Goal: Task Accomplishment & Management: Use online tool/utility

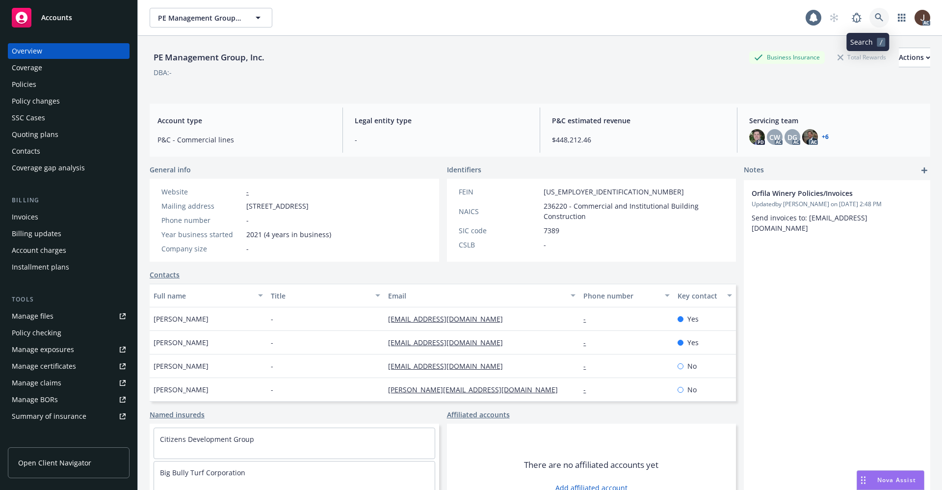
click at [869, 23] on link at bounding box center [879, 18] width 20 height 20
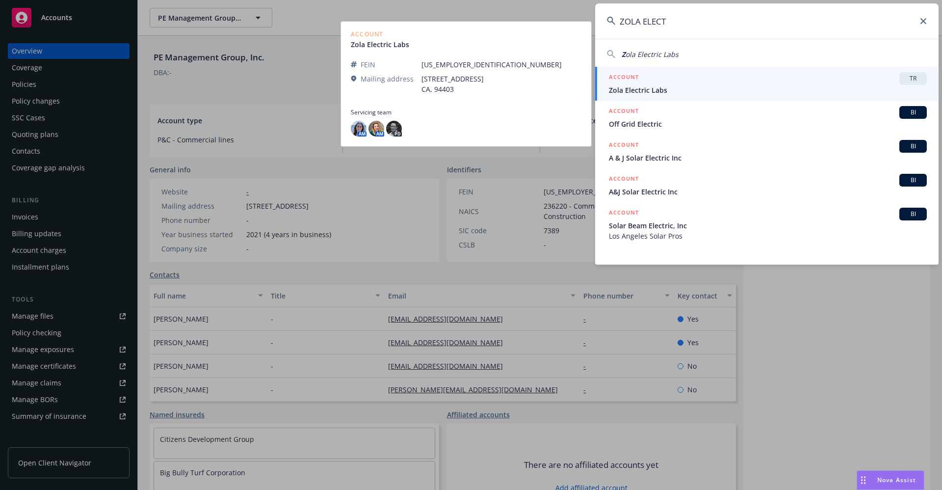
type input "ZOLA ELECT"
click at [368, 126] on div "AM AM PD" at bounding box center [466, 129] width 231 height 16
click at [363, 128] on img at bounding box center [359, 129] width 16 height 16
click at [383, 128] on img at bounding box center [376, 129] width 16 height 16
click at [660, 93] on span "Zola Electric Labs" at bounding box center [768, 90] width 318 height 10
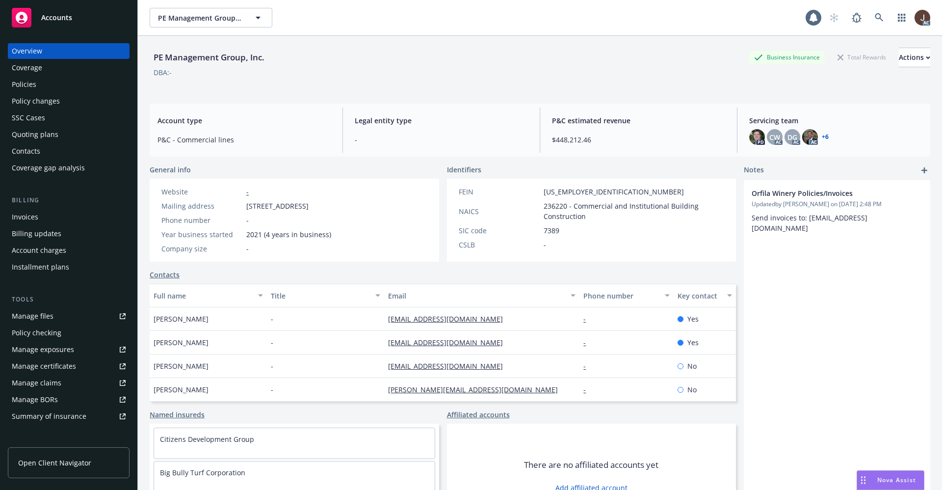
click at [411, 83] on div "PE Management Group, Inc. Business Insurance Total Rewards Actions DBA: -" at bounding box center [540, 68] width 780 height 40
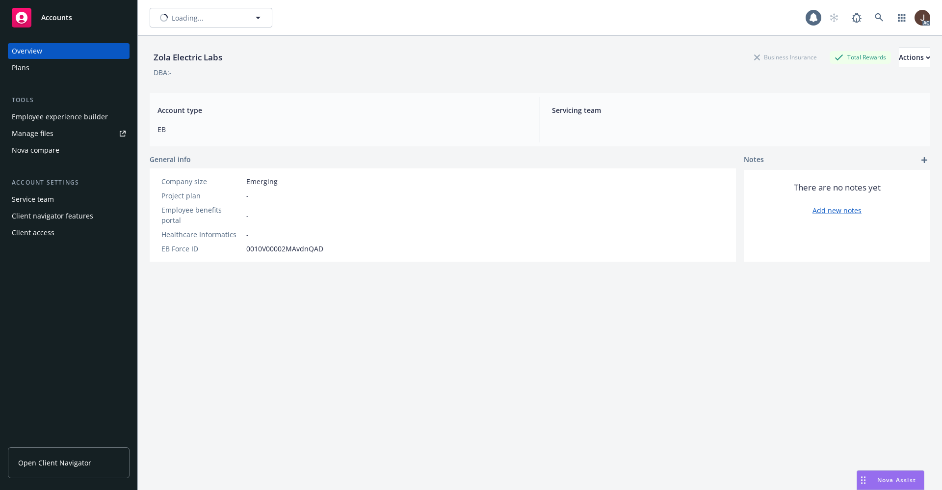
click at [411, 83] on div "Zola Electric Labs Business Insurance Total Rewards Actions DBA: -" at bounding box center [540, 61] width 780 height 50
click at [875, 20] on icon at bounding box center [879, 17] width 9 height 9
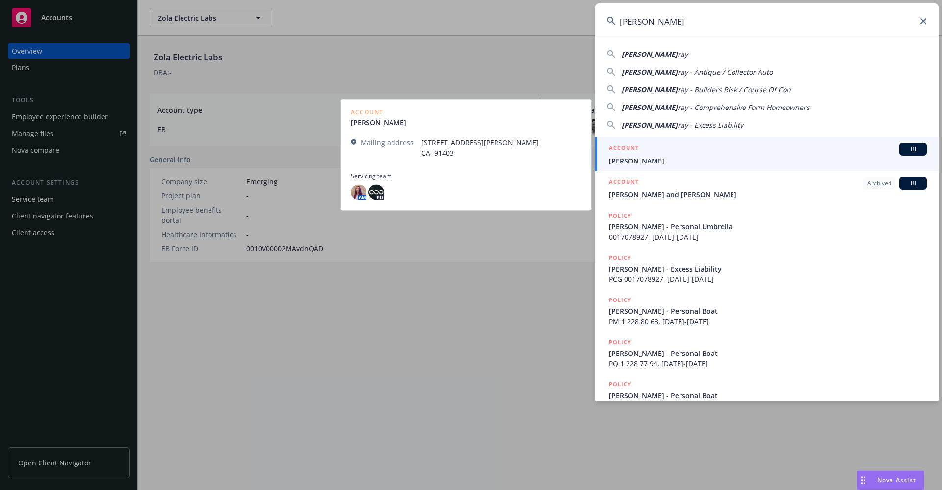
type input "[PERSON_NAME]"
click at [654, 160] on span "[PERSON_NAME]" at bounding box center [768, 160] width 318 height 10
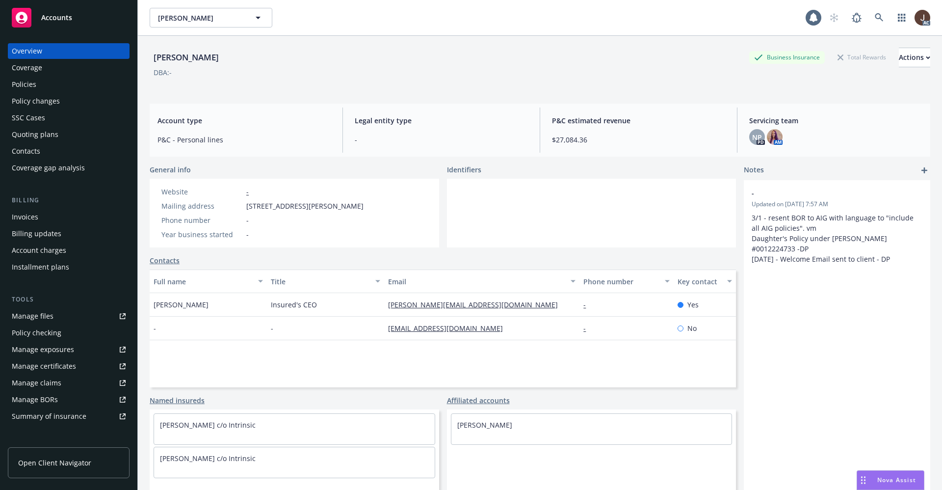
click at [26, 83] on div "Policies" at bounding box center [24, 85] width 25 height 16
click at [28, 87] on div "Policies" at bounding box center [24, 85] width 25 height 16
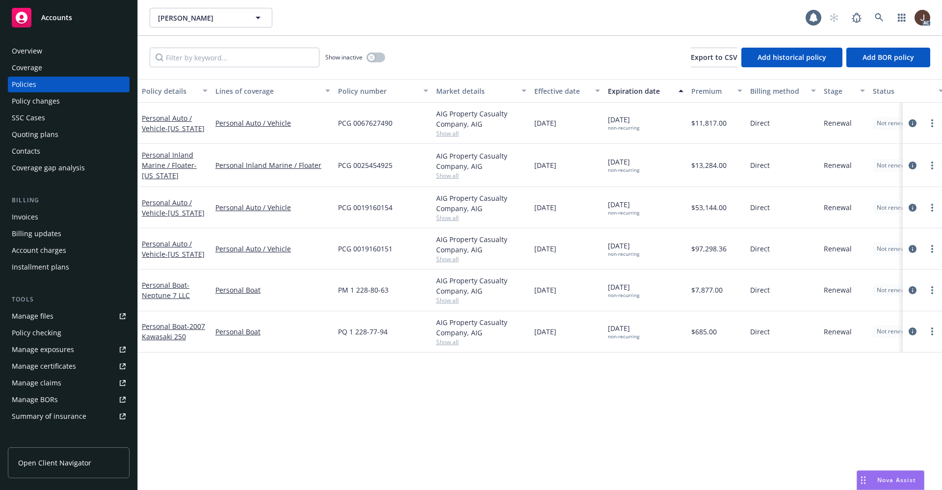
click at [23, 48] on div "Overview" at bounding box center [27, 51] width 30 height 16
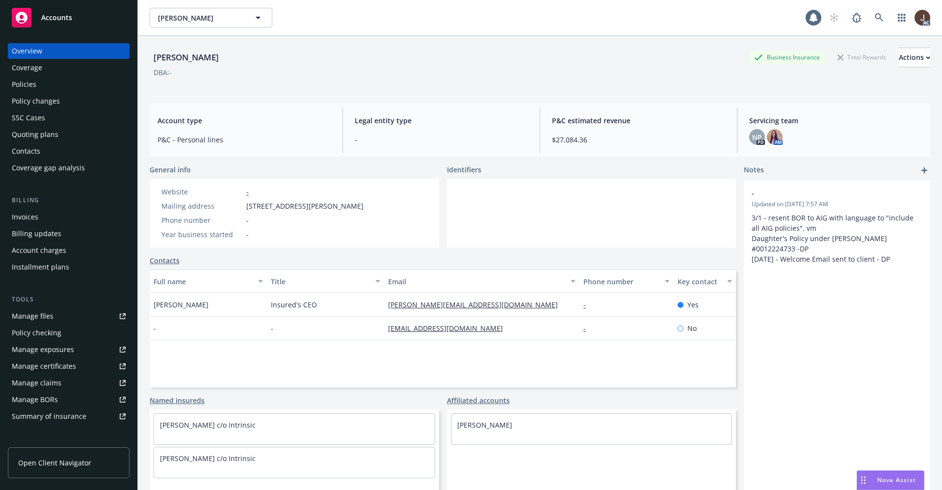
click at [199, 58] on div "Jean-Pierre Murray" at bounding box center [186, 57] width 73 height 13
copy div "Jean-Pierre Murray"
click at [869, 22] on link at bounding box center [879, 18] width 20 height 20
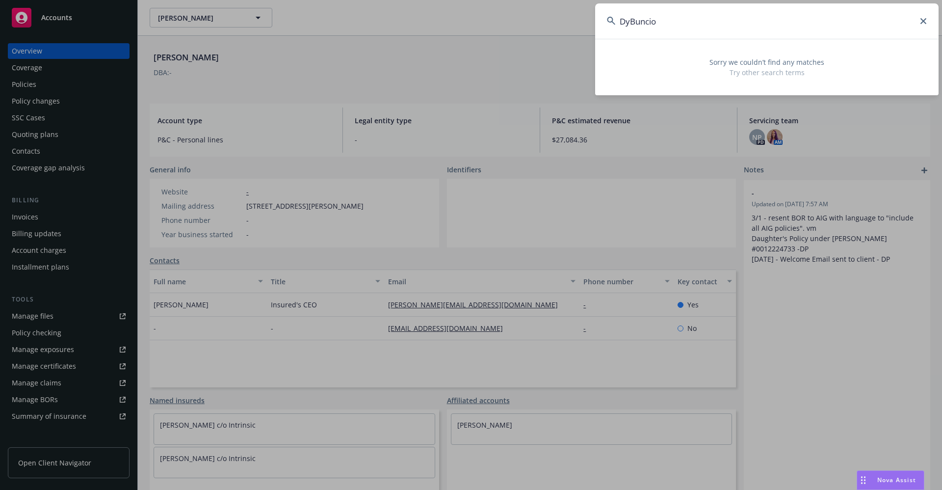
click at [679, 25] on input "DyBuncio" at bounding box center [766, 20] width 343 height 35
drag, startPoint x: 676, startPoint y: 22, endPoint x: 580, endPoint y: 21, distance: 95.7
click at [580, 21] on div "DyBuncio Sorry we couldn’t find any matches Try other search terms" at bounding box center [471, 245] width 942 height 490
paste input "Arthur Nicholas"
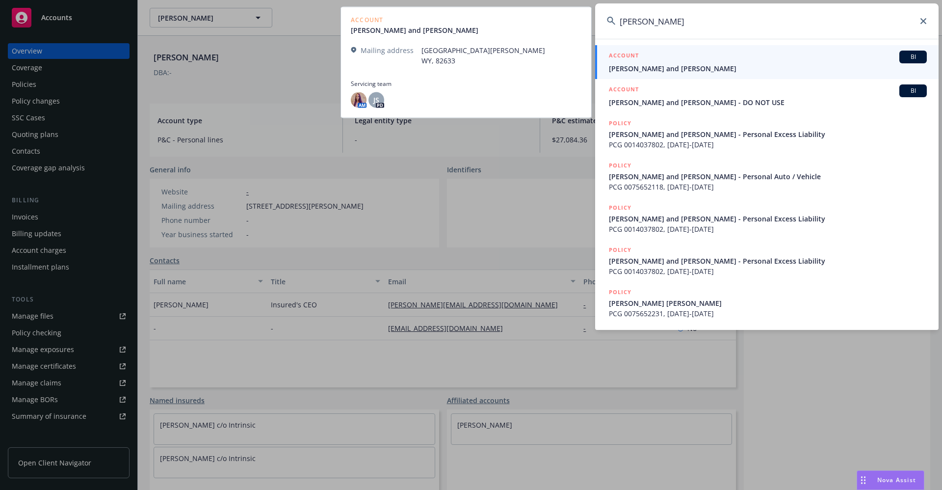
type input "Arthur Nicholas"
click at [693, 74] on link "ACCOUNT BI Arthur and Catherine Nicholas" at bounding box center [766, 62] width 343 height 34
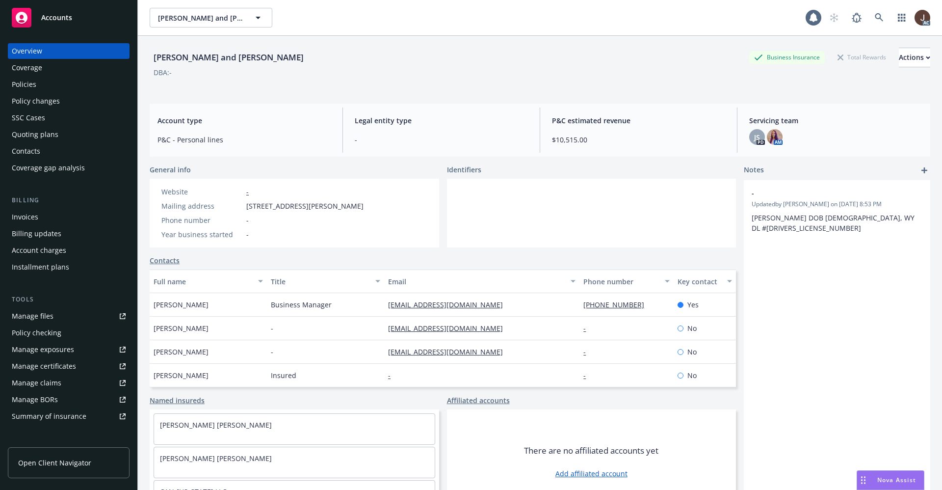
click at [24, 83] on div "Policies" at bounding box center [24, 85] width 25 height 16
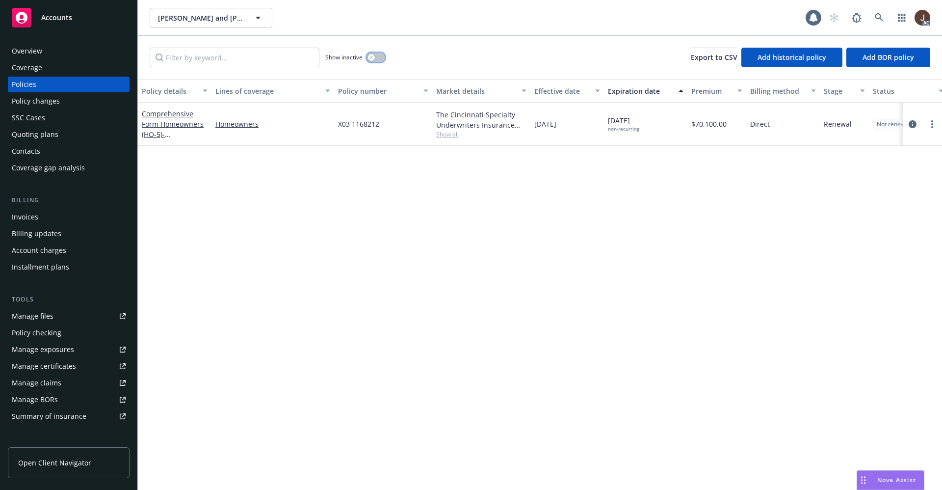
click at [377, 55] on button "button" at bounding box center [375, 57] width 19 height 10
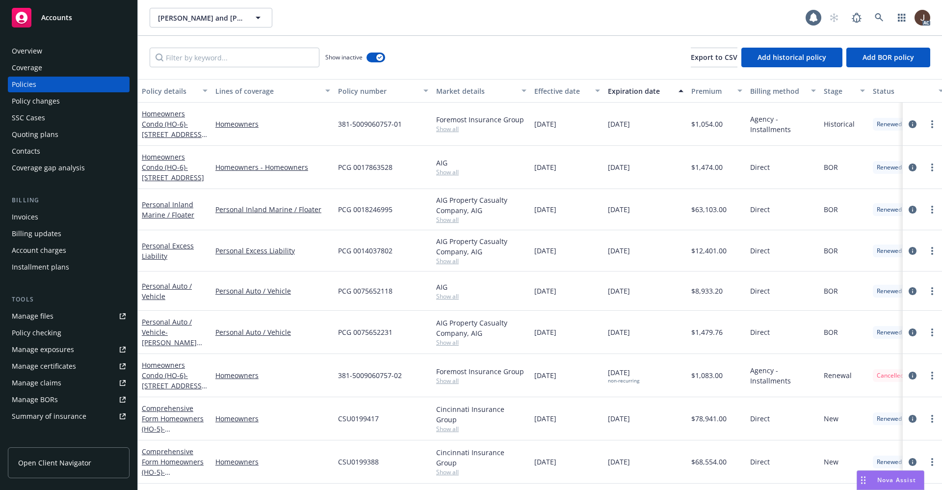
click at [456, 54] on div "Show inactive Export to CSV Add historical policy Add BOR policy" at bounding box center [540, 57] width 804 height 43
click at [878, 14] on icon at bounding box center [879, 17] width 9 height 9
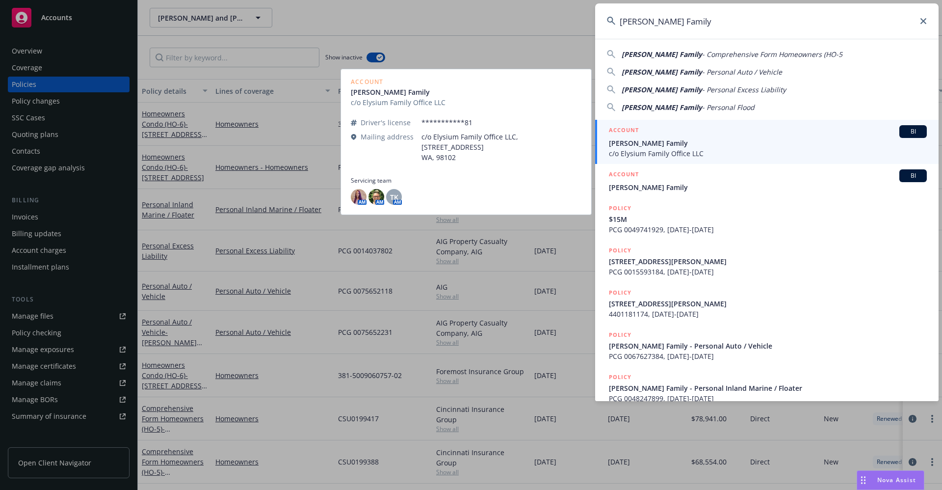
type input "Acuna Family"
click at [653, 152] on span "c/o Elysium Family Office LLC" at bounding box center [768, 153] width 318 height 10
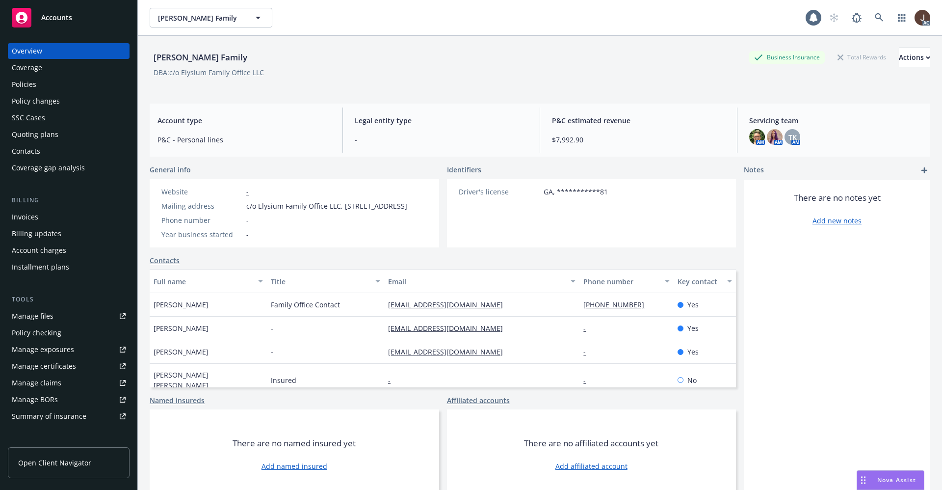
click at [20, 89] on div "Policies" at bounding box center [24, 85] width 25 height 16
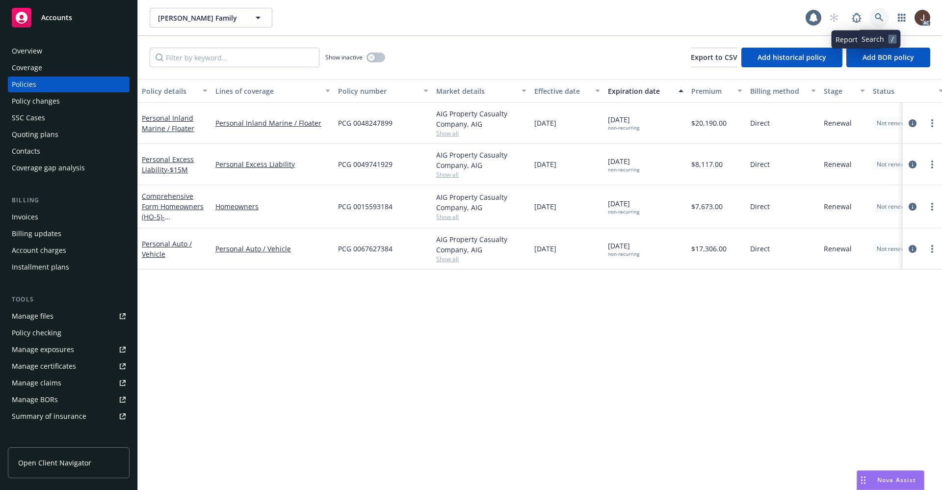
click at [879, 19] on icon at bounding box center [879, 17] width 9 height 9
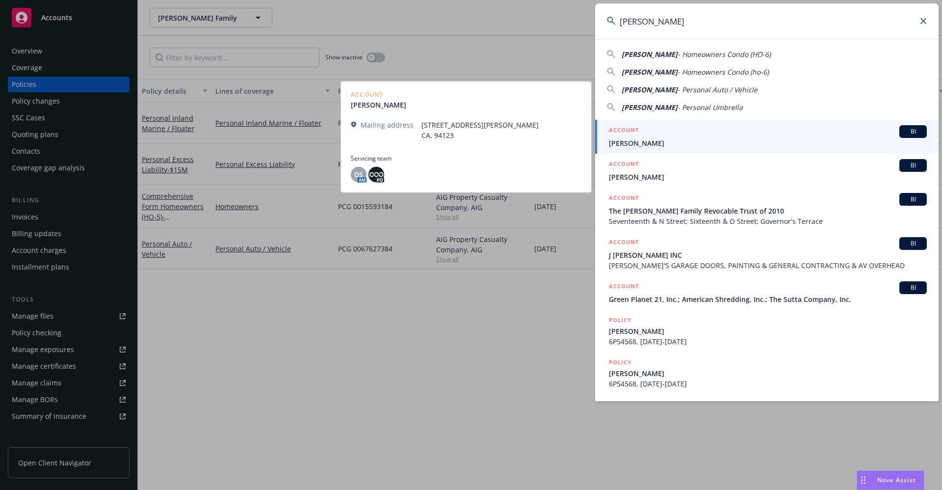
type input "Steven Greene"
click at [644, 148] on span "Steven Greene" at bounding box center [768, 143] width 318 height 10
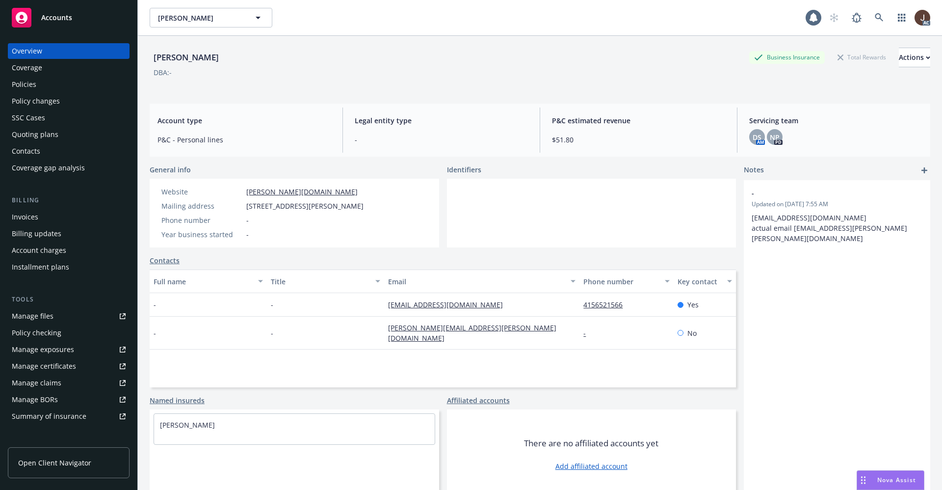
click at [19, 86] on div "Policies" at bounding box center [24, 85] width 25 height 16
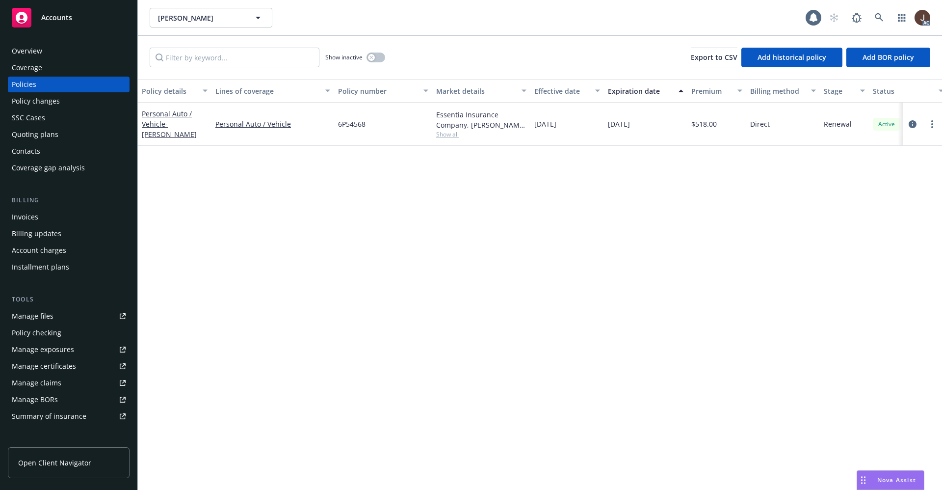
click at [386, 299] on div "Policy details Lines of coverage Policy number Market details Effective date Ex…" at bounding box center [540, 284] width 804 height 411
click at [876, 18] on icon at bounding box center [879, 17] width 9 height 9
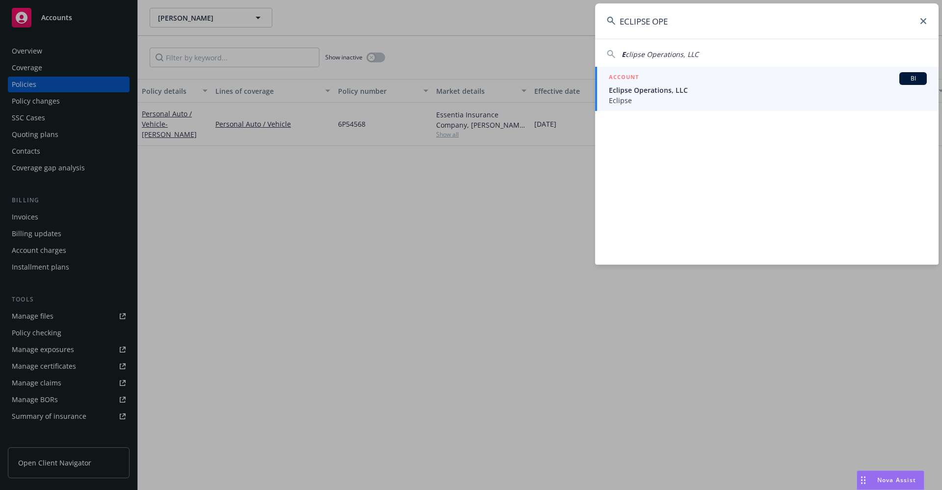
type input "ECLIPSE OPE"
click at [650, 90] on span "Eclipse Operations, LLC" at bounding box center [768, 90] width 318 height 10
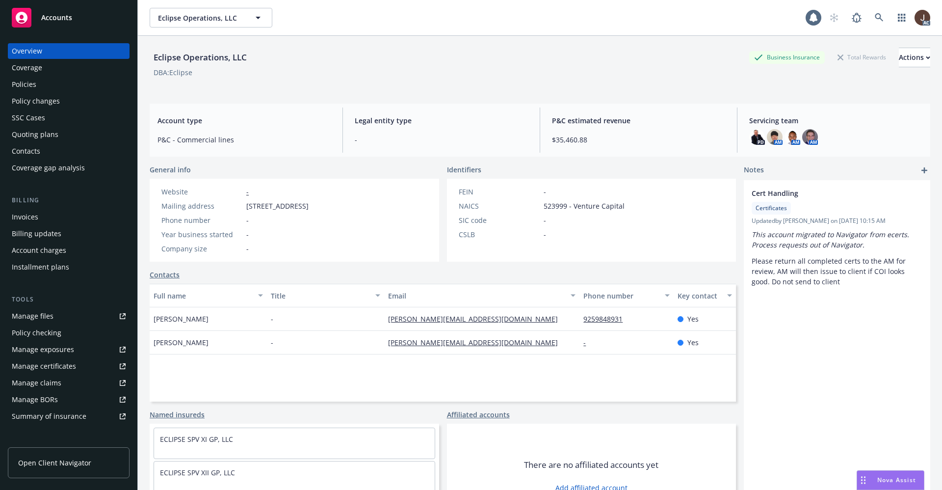
click at [27, 88] on div "Policies" at bounding box center [24, 85] width 25 height 16
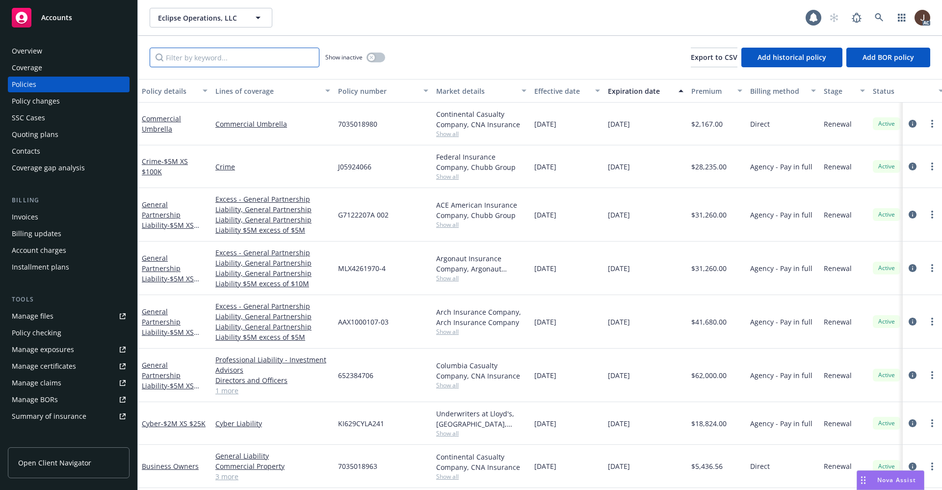
click at [200, 56] on input "Filter by keyword..." at bounding box center [235, 58] width 170 height 20
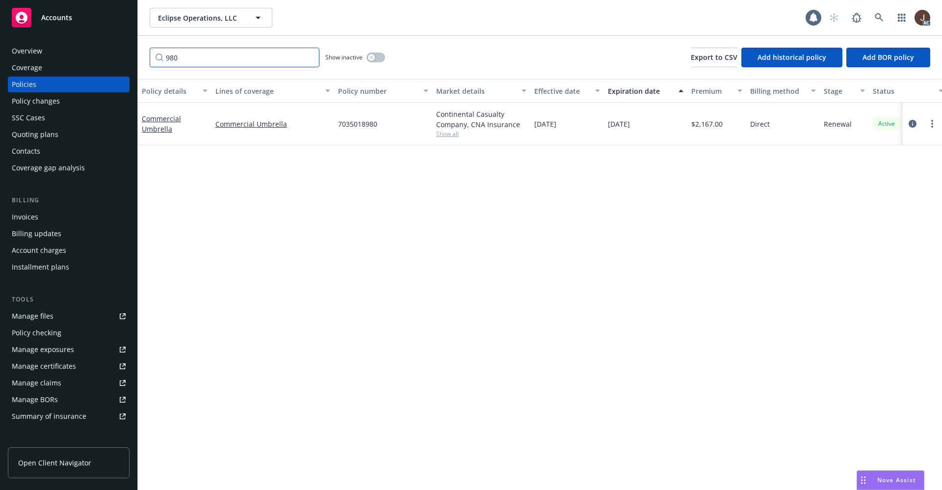
type input "980"
click at [33, 317] on div "Manage files" at bounding box center [33, 316] width 42 height 16
click at [884, 14] on link at bounding box center [879, 18] width 20 height 20
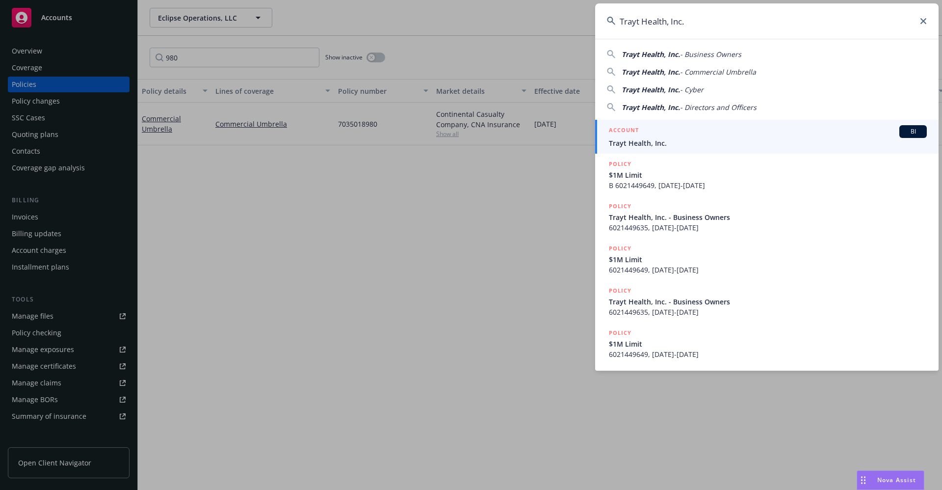
type input "Trayt Health, Inc."
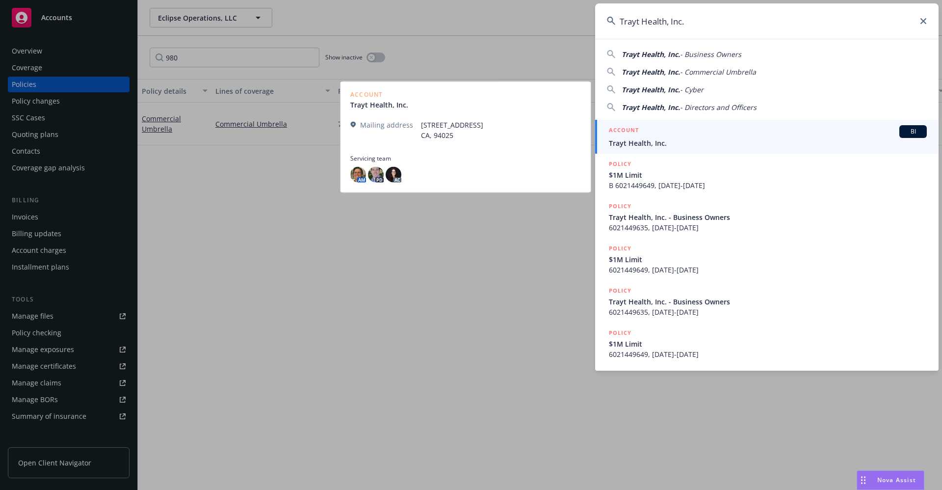
click at [680, 153] on link "ACCOUNT BI Trayt Health, Inc." at bounding box center [766, 137] width 343 height 34
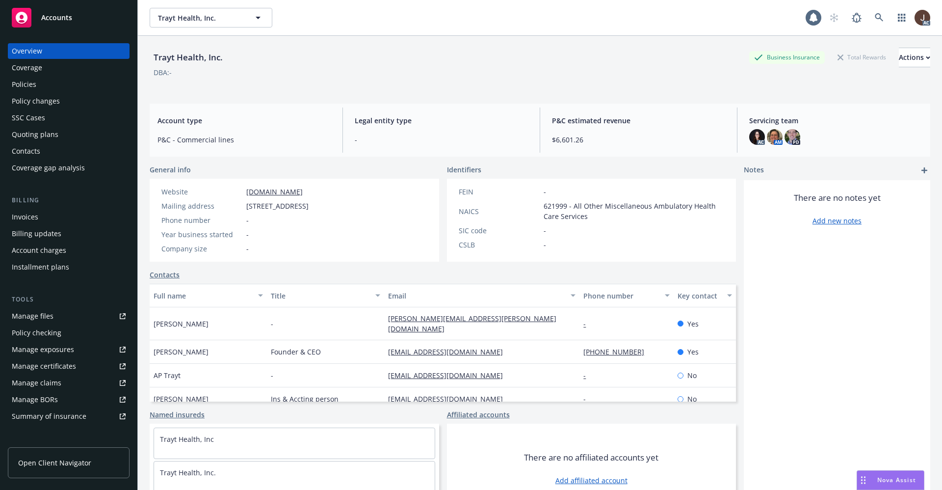
click at [22, 87] on div "Policies" at bounding box center [24, 85] width 25 height 16
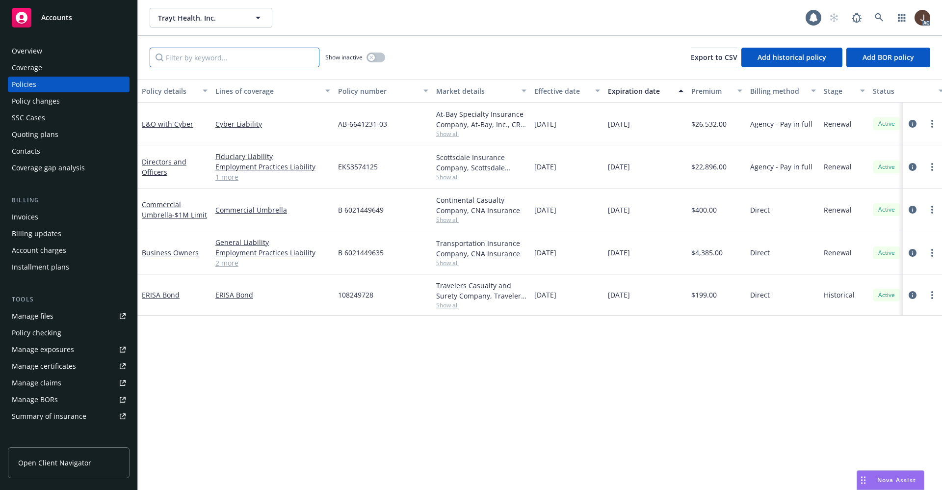
click at [191, 55] on input "Filter by keyword..." at bounding box center [235, 58] width 170 height 20
click at [41, 319] on div "Manage files" at bounding box center [33, 316] width 42 height 16
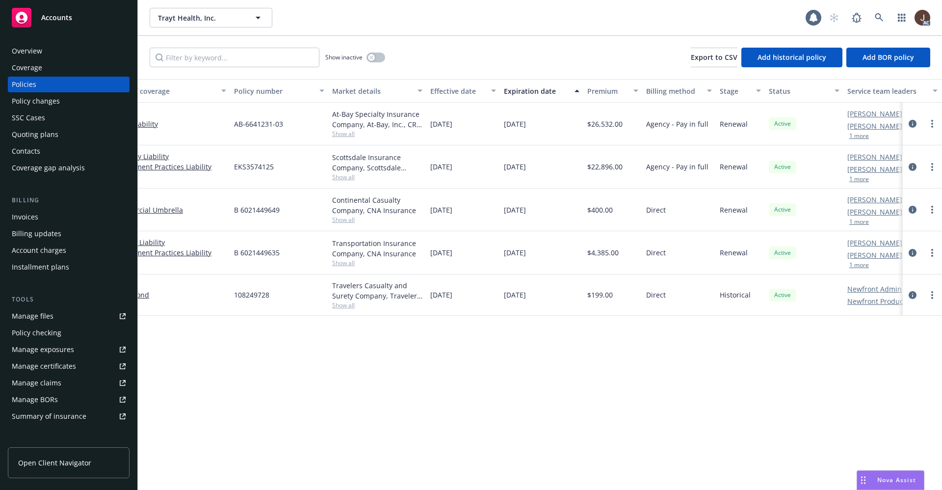
scroll to position [0, 143]
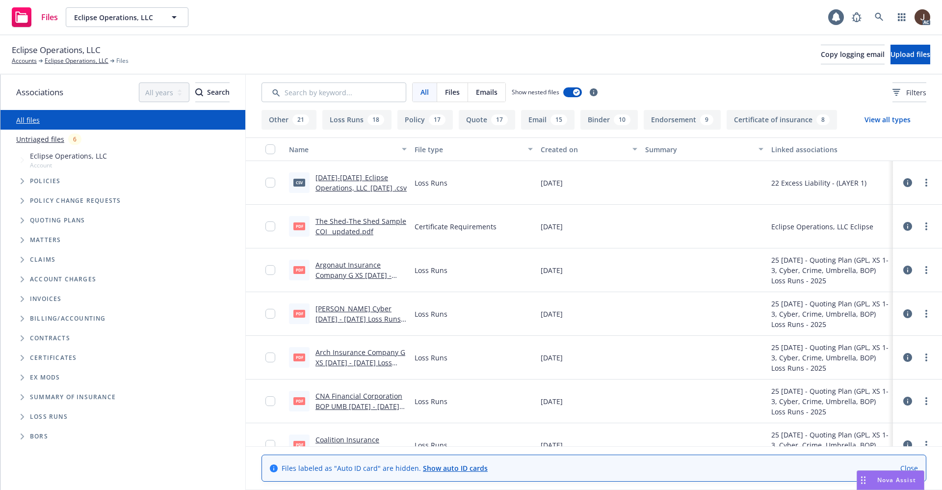
click at [34, 139] on link "Untriaged files" at bounding box center [40, 139] width 48 height 10
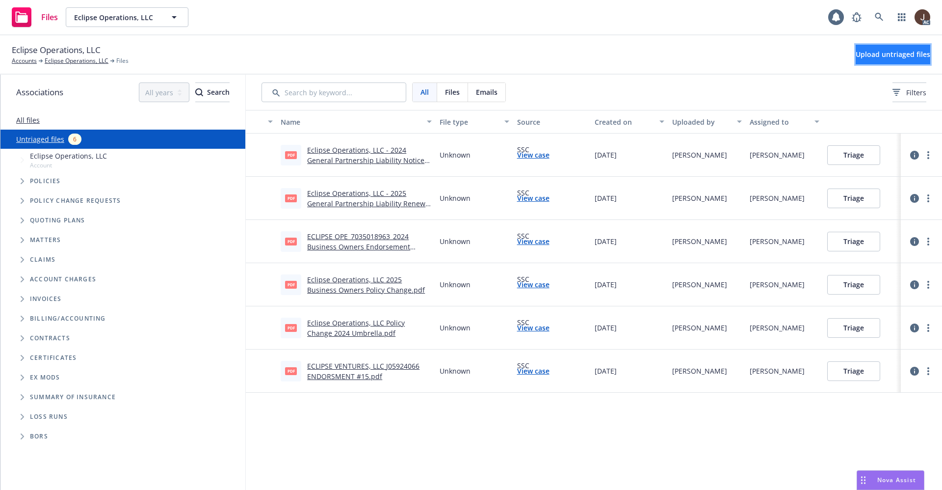
click at [875, 57] on span "Upload untriaged files" at bounding box center [892, 54] width 75 height 9
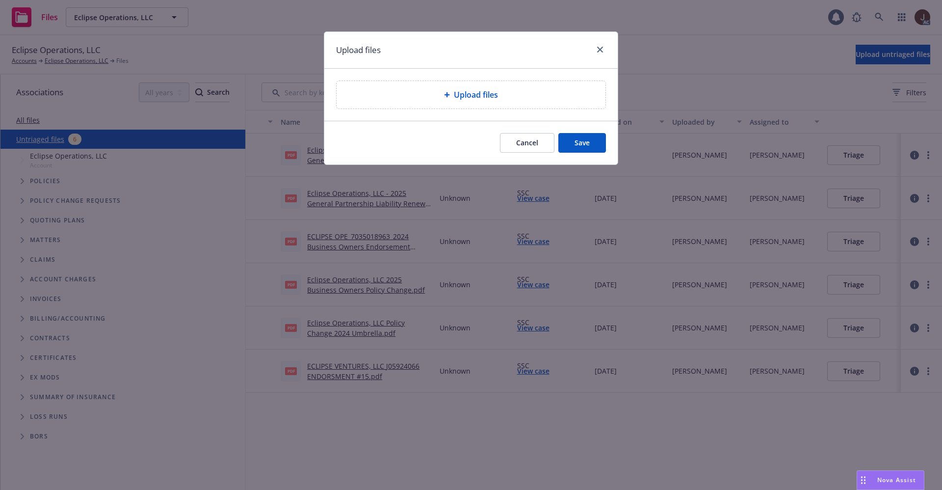
click at [467, 92] on span "Upload files" at bounding box center [476, 95] width 44 height 12
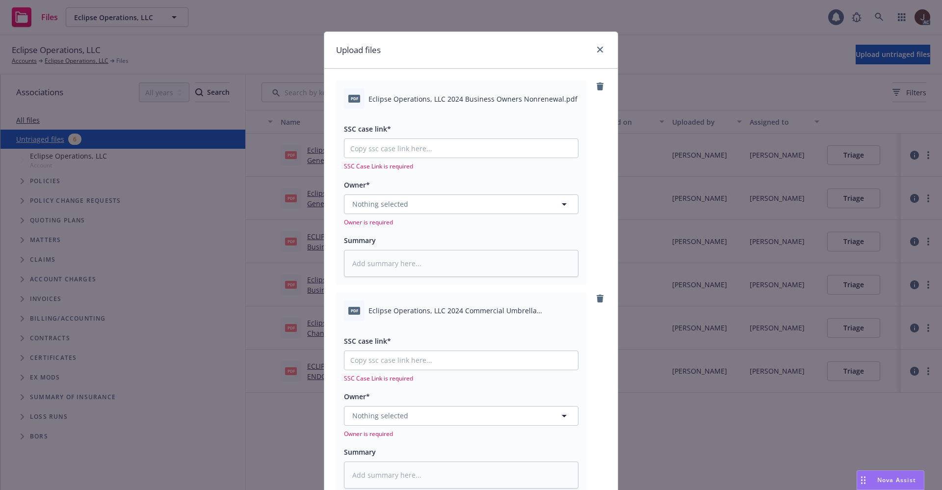
type textarea "x"
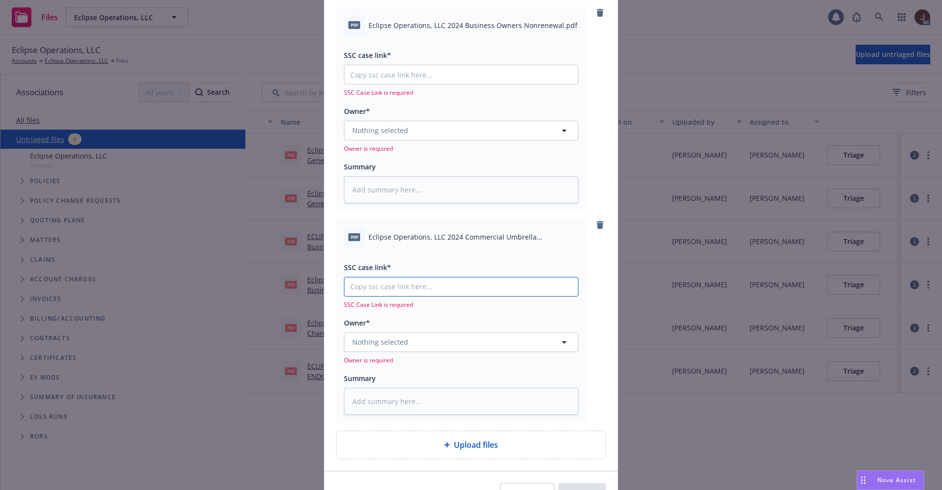
click at [374, 84] on input "SSC case link*" at bounding box center [460, 74] width 233 height 19
paste input "https://newfront-ssc.lightning.force.com/lightning/r/Case/500Vz00000RPrJKIA1/vi…"
type input "https://newfront-ssc.lightning.force.com/lightning/r/Case/500Vz00000RPrJKIA1/vi…"
type textarea "x"
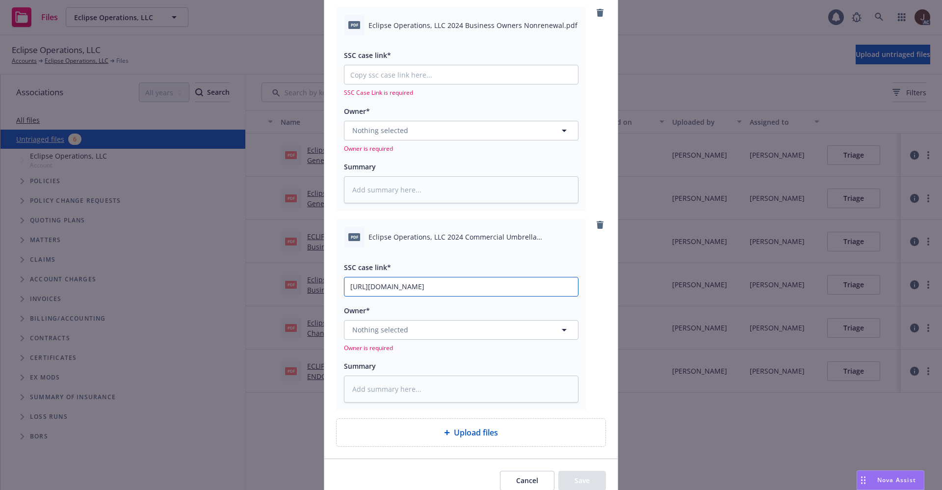
type input "https://newfront-ssc.lightning.force.com/lightning/r/Case/500Vz00000RPrJKIA1/vi…"
click at [596, 286] on div "pdf Eclipse Operations, LLC 2024 Commercial Umbrella Nonrenewal.pdf SSC case li…" at bounding box center [471, 314] width 270 height 191
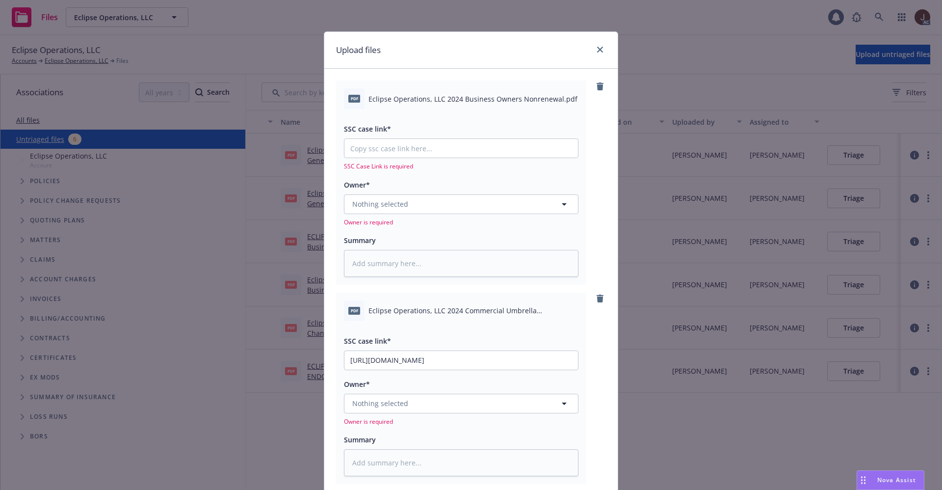
type textarea "x"
click at [381, 151] on input "SSC case link*" at bounding box center [460, 148] width 233 height 19
paste input "https://newfront-ssc.lightning.force.com/lightning/r/Case/500Vz00000RPtzRIAT/vi…"
type input "https://newfront-ssc.lightning.force.com/lightning/r/Case/500Vz00000RPtzRIAT/vi…"
type textarea "x"
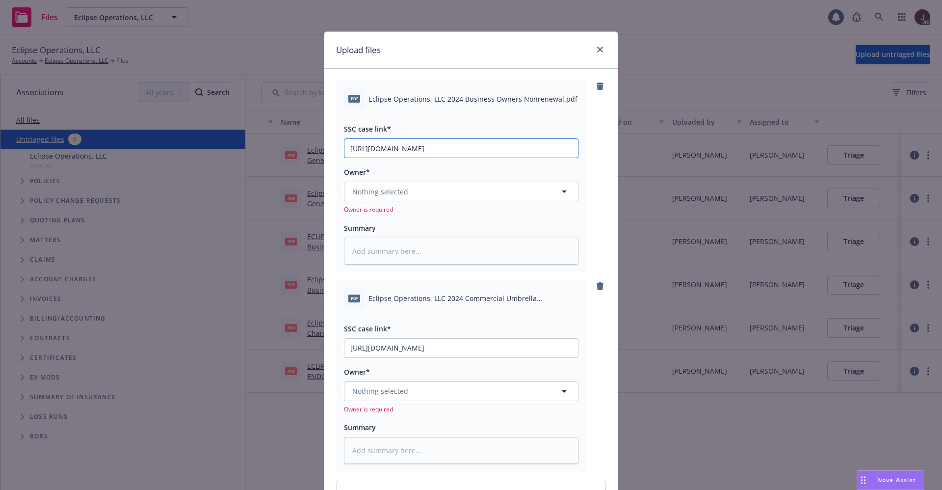
scroll to position [0, 46]
type input "https://newfront-ssc.lightning.force.com/lightning/r/Case/500Vz00000RPtzRIAT/vi…"
click at [588, 171] on div "pdf Eclipse Operations, LLC 2024 Business Owners Nonrenewal.pdf SSC case link* …" at bounding box center [471, 175] width 270 height 191
click at [561, 190] on icon "button" at bounding box center [564, 191] width 12 height 12
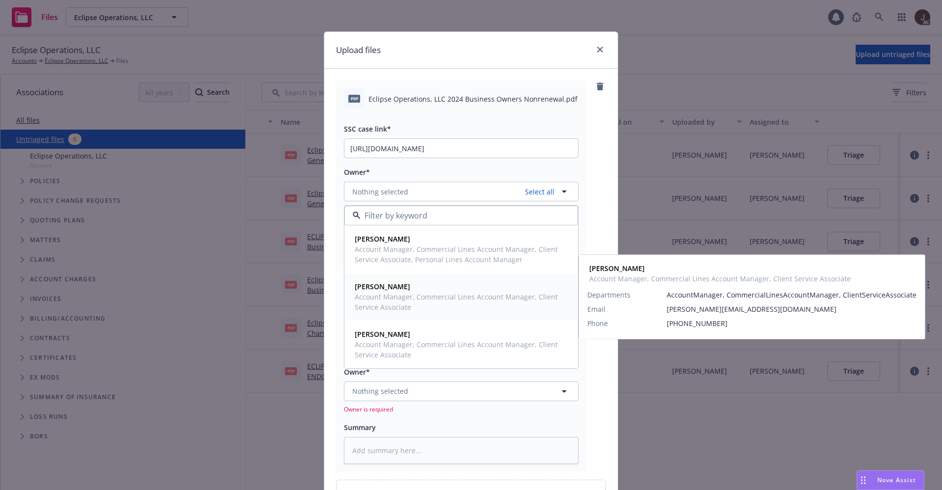
click at [400, 289] on strong "[PERSON_NAME]" at bounding box center [382, 286] width 55 height 9
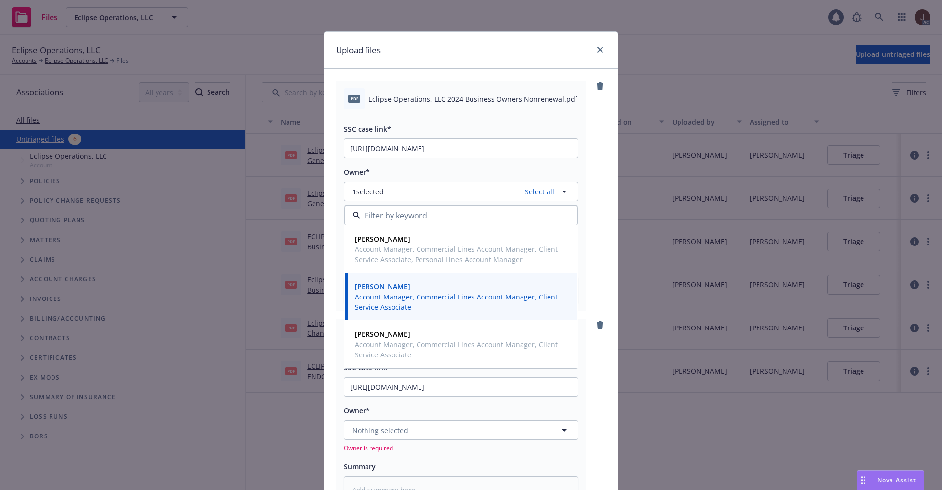
click at [600, 133] on div "pdf Eclipse Operations, LLC 2024 Business Owners Nonrenewal.pdf SSC case link* …" at bounding box center [471, 195] width 270 height 231
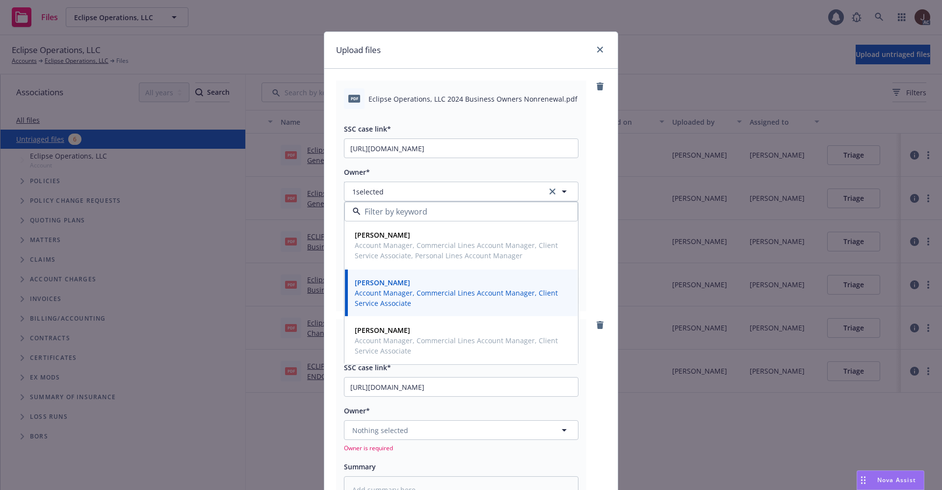
scroll to position [74, 0]
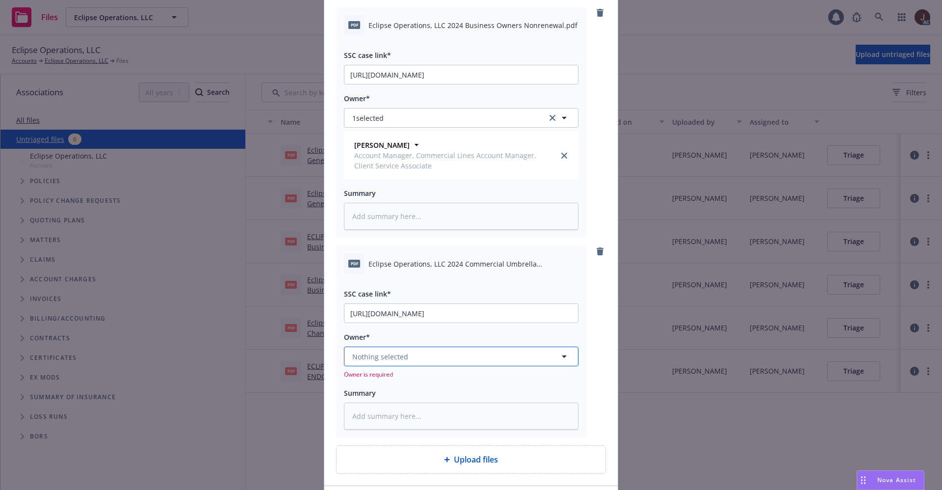
click at [429, 363] on button "Nothing selected" at bounding box center [461, 356] width 234 height 20
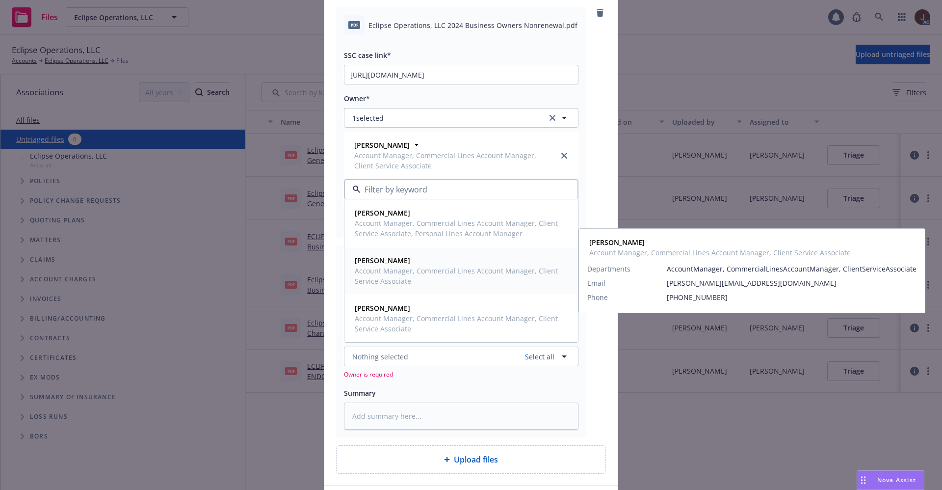
click at [395, 274] on span "Account Manager, Commercial Lines Account Manager, Client Service Associate" at bounding box center [460, 275] width 211 height 21
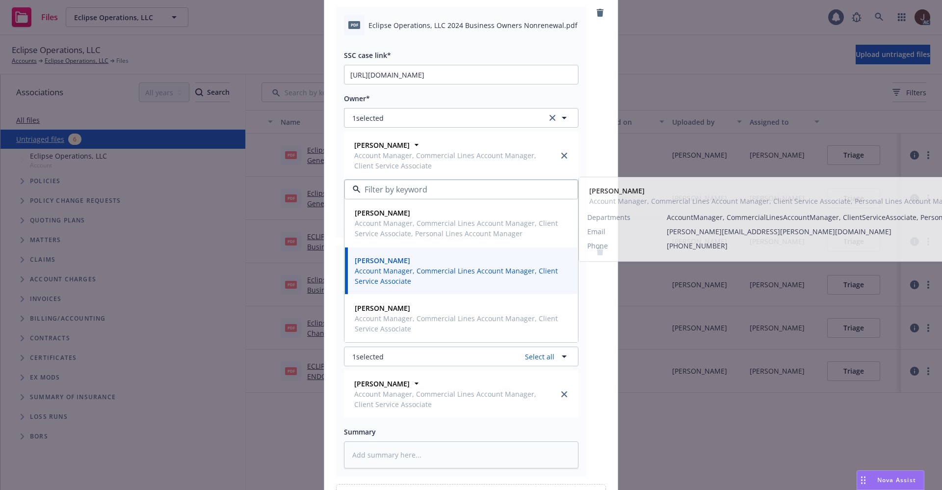
click at [592, 161] on div "pdf Eclipse Operations, LLC 2024 Business Owners Nonrenewal.pdf SSC case link* …" at bounding box center [471, 122] width 270 height 231
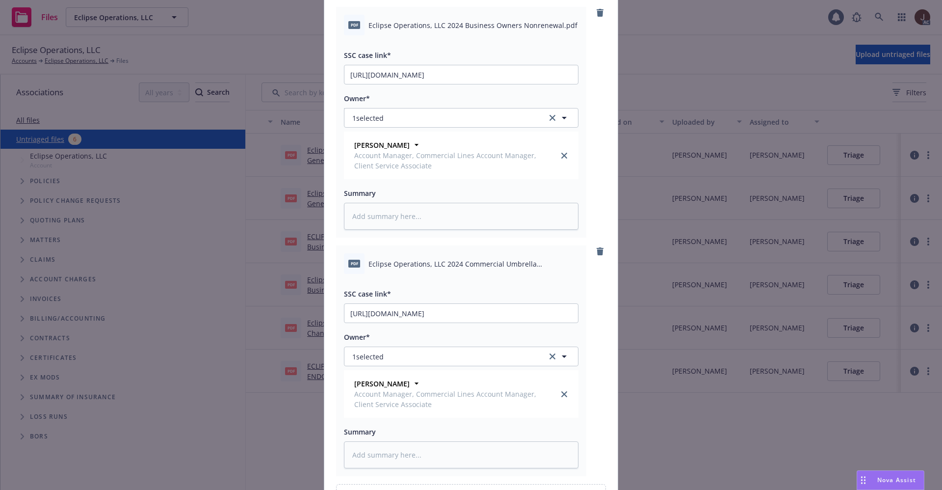
scroll to position [0, 0]
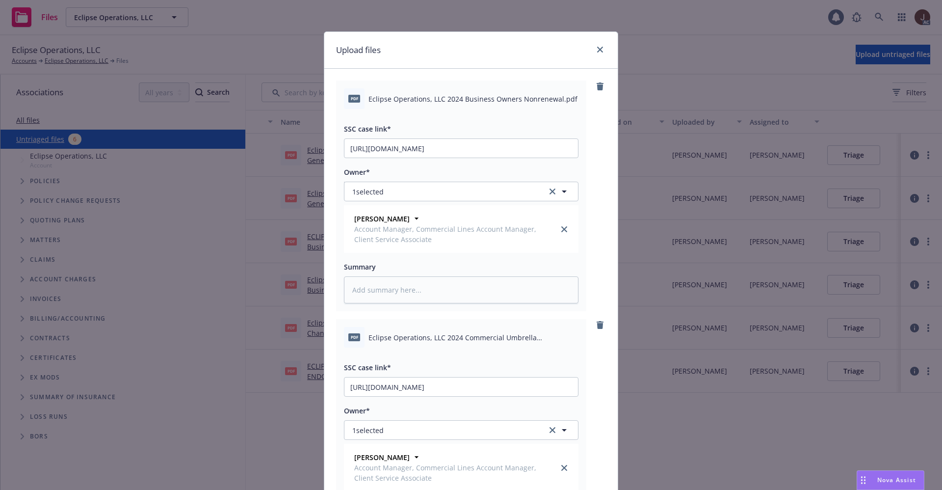
type textarea "x"
click at [386, 287] on textarea at bounding box center [461, 289] width 234 height 27
paste textarea "Eclipse Operations, LLC 2024 Business Owners Nonrenewal"
type textarea "Eclipse Operations, LLC 2024 Business Owners Nonrenewal"
type textarea "x"
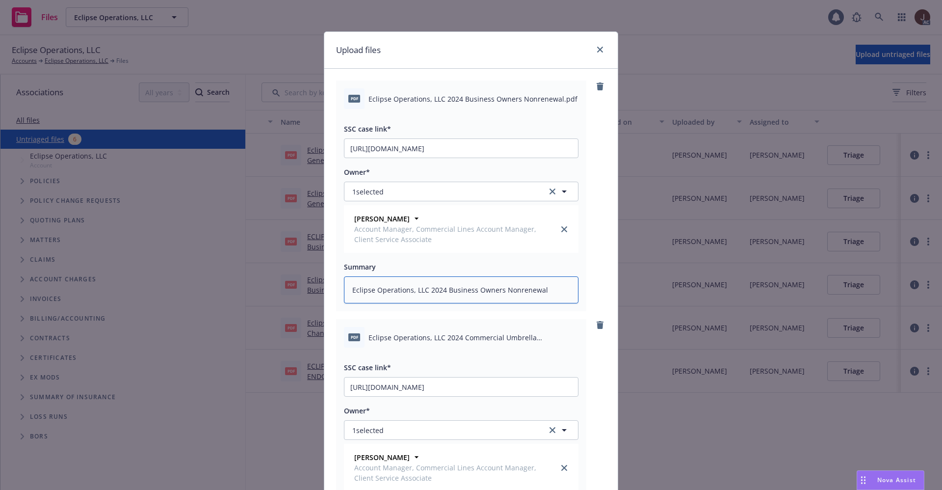
type textarea "Eclipse Operations, LLC 2024 Business Owners Nonrenewal"
click at [600, 254] on div "pdf Eclipse Operations, LLC 2024 Business Owners Nonrenewal.pdf SSC case link* …" at bounding box center [471, 195] width 270 height 231
type textarea "x"
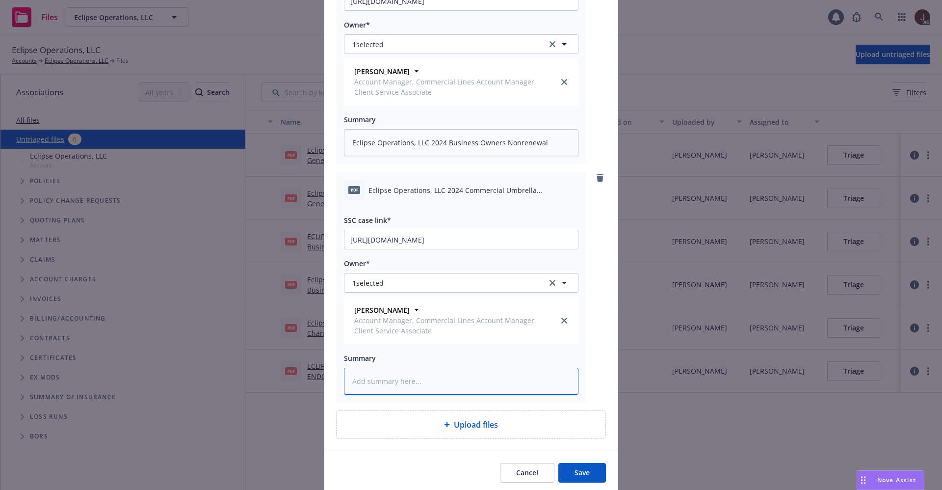
click at [389, 377] on textarea at bounding box center [461, 380] width 234 height 27
paste textarea "Eclipse Operations, LLC 2024 Commercial Umbrella Nonrenewal"
type textarea "Eclipse Operations, LLC 2024 Commercial Umbrella Nonrenewal"
type textarea "x"
type textarea "Eclipse Operations, LLC 2024 Commercial Umbrella Nonrenewal"
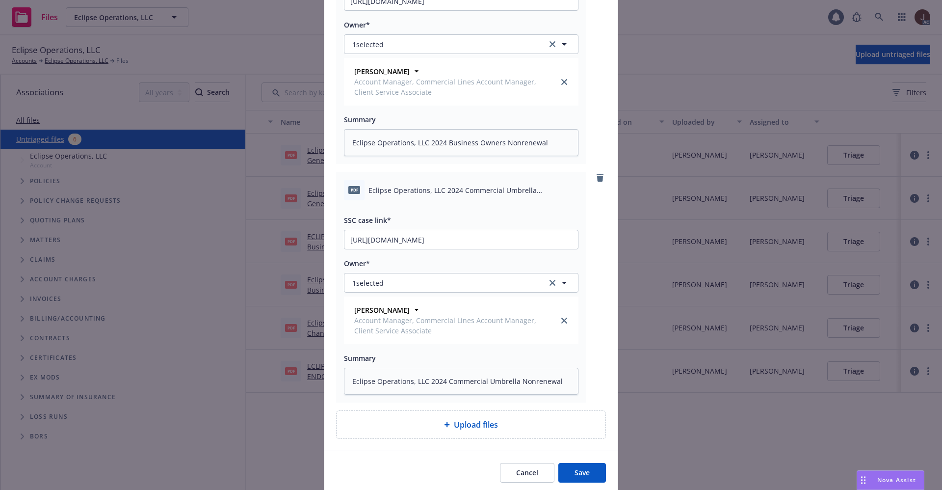
click at [593, 345] on div "pdf Eclipse Operations, LLC 2024 Commercial Umbrella Nonrenewal.pdf SSC case li…" at bounding box center [471, 287] width 270 height 231
click at [578, 476] on button "Save" at bounding box center [582, 473] width 48 height 20
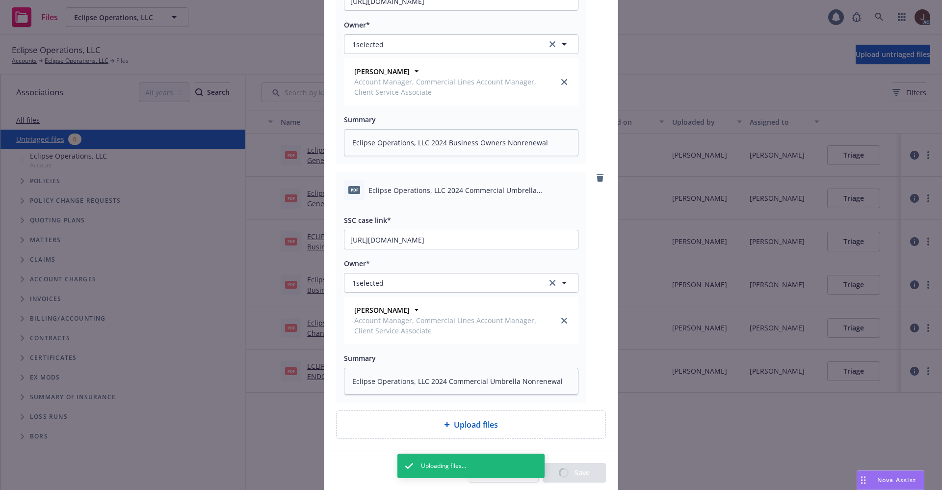
type textarea "x"
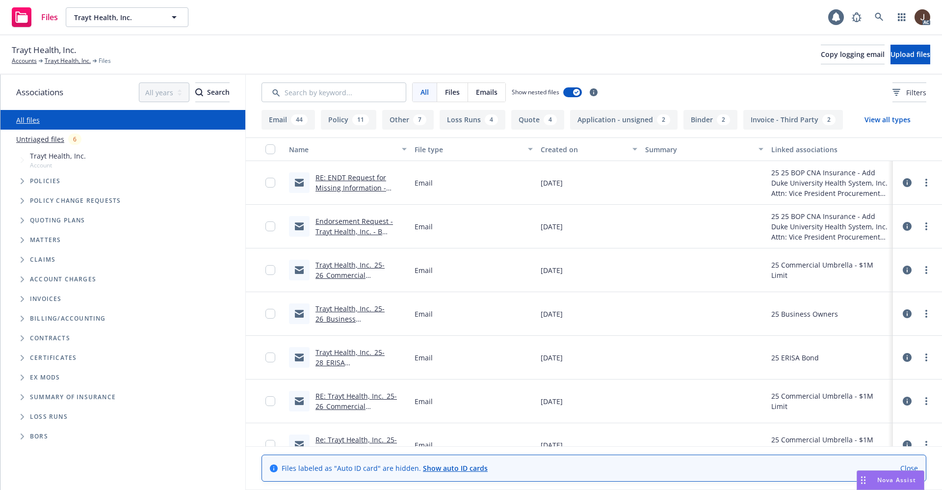
click at [51, 143] on link "Untriaged files" at bounding box center [40, 139] width 48 height 10
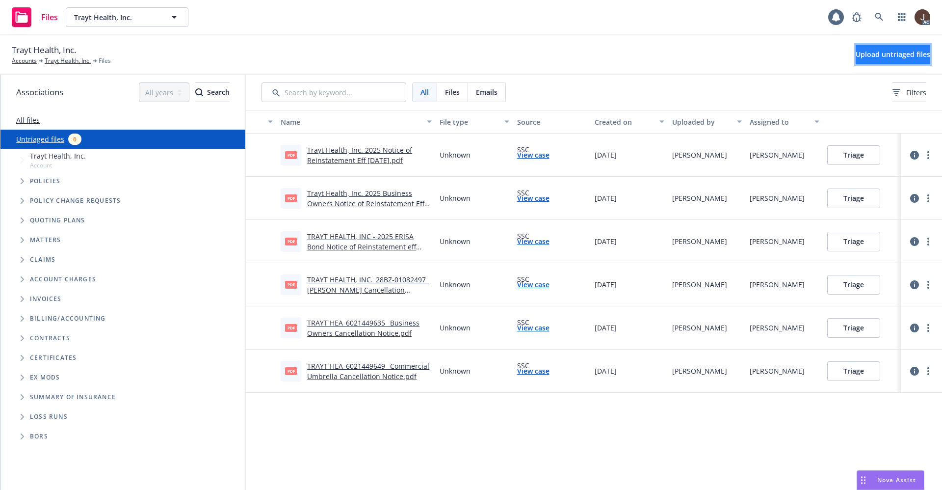
click at [870, 56] on span "Upload untriaged files" at bounding box center [892, 54] width 75 height 9
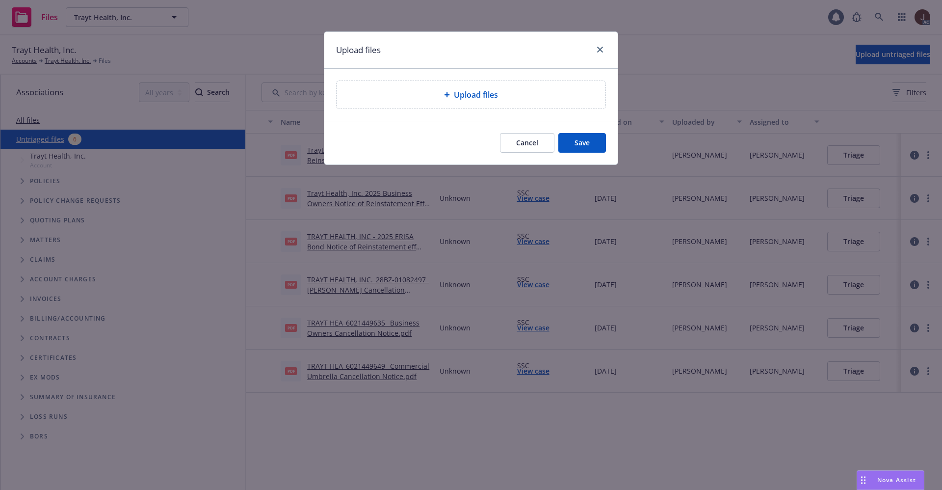
click at [474, 97] on span "Upload files" at bounding box center [476, 95] width 44 height 12
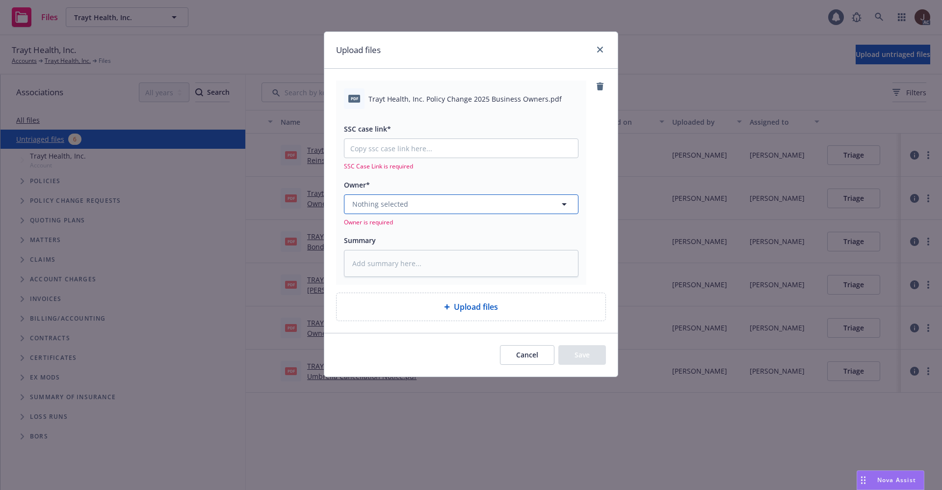
click at [405, 199] on span "Nothing selected" at bounding box center [380, 204] width 56 height 10
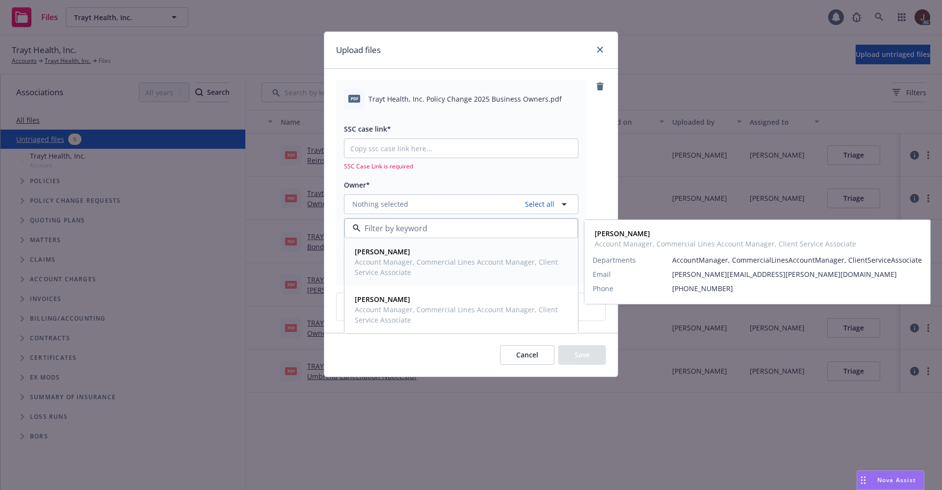
click at [395, 255] on strong "[PERSON_NAME]" at bounding box center [382, 251] width 55 height 9
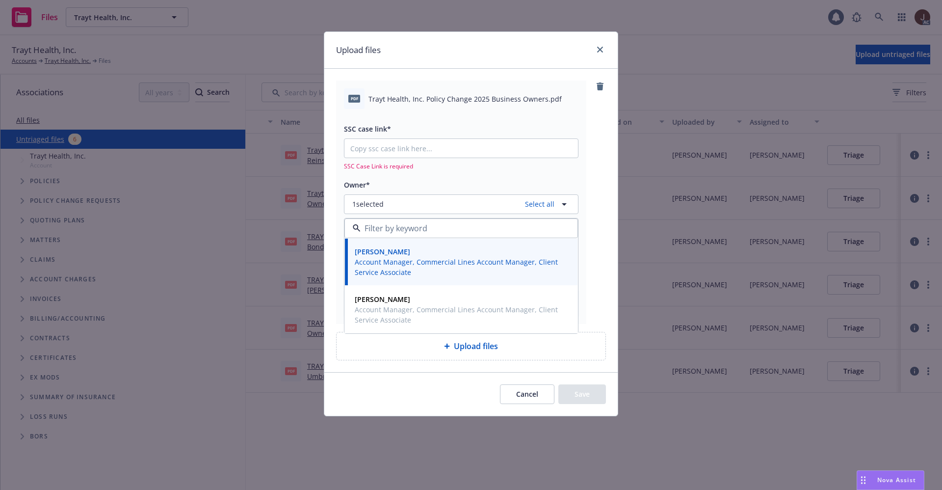
click at [585, 117] on div "pdf Trayt Health, Inc. Policy Change 2025 Business Owners.pdf SSC case link* SS…" at bounding box center [461, 201] width 250 height 243
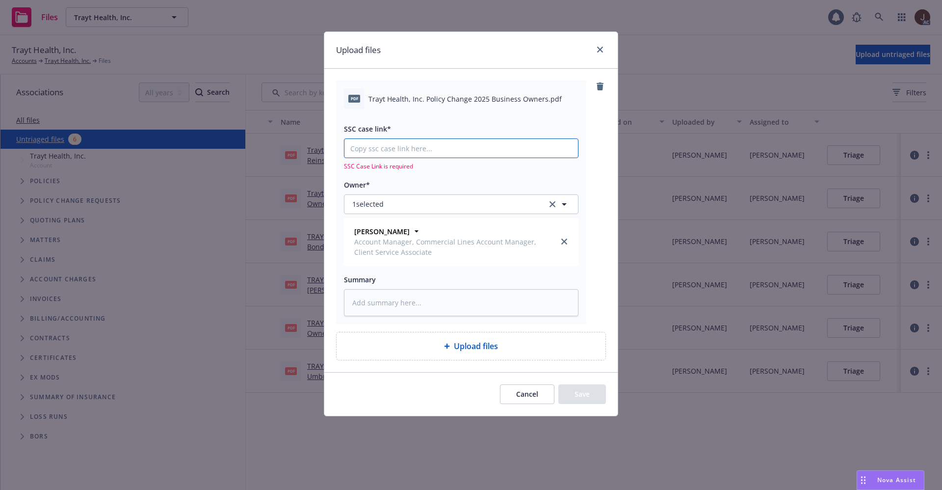
click at [384, 153] on input "SSC case link*" at bounding box center [460, 148] width 233 height 19
paste input "https://newfront-ssc.lightning.force.com/lightning/r/Case/500Vz00000RPe63IAD/vi…"
type textarea "x"
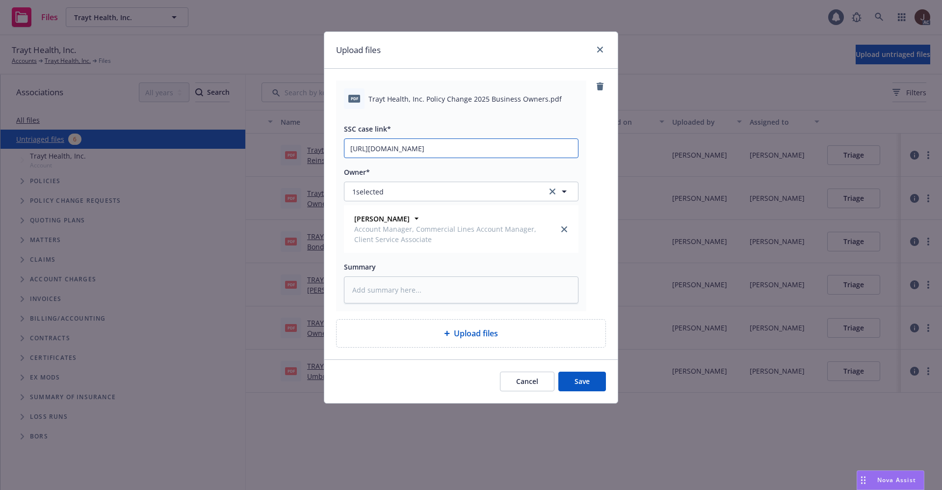
scroll to position [0, 49]
type input "https://newfront-ssc.lightning.force.com/lightning/r/Case/500Vz00000RPe63IAD/vi…"
click at [610, 156] on div "pdf Trayt Health, Inc. Policy Change 2025 Business Owners.pdf SSC case link* ht…" at bounding box center [470, 214] width 293 height 290
click at [407, 287] on textarea at bounding box center [461, 289] width 234 height 27
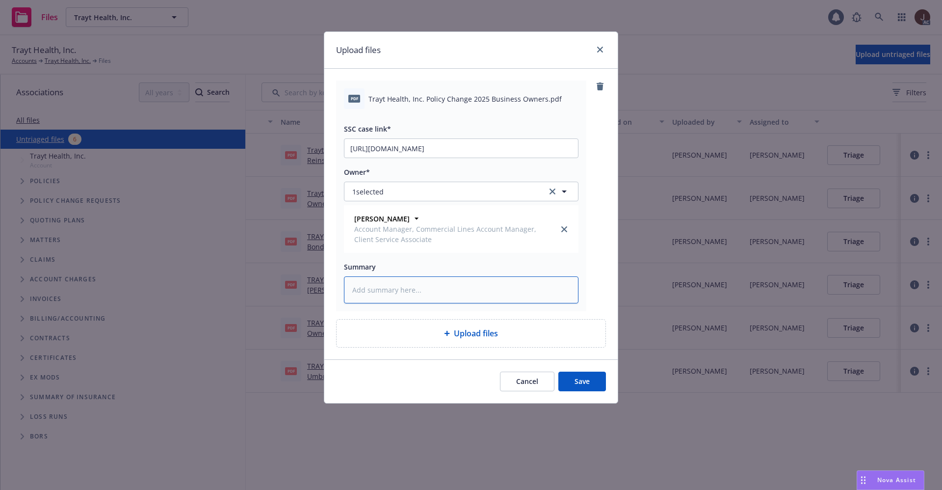
paste textarea "Trayt Health, Inc. Policy Change 2025 Business Owners"
type textarea "x"
type textarea "Trayt Health, Inc. Policy Change 2025 Business Owners"
click at [601, 282] on div "pdf Trayt Health, Inc. Policy Change 2025 Business Owners.pdf SSC case link* ht…" at bounding box center [471, 195] width 270 height 231
click at [580, 384] on button "Save" at bounding box center [582, 381] width 48 height 20
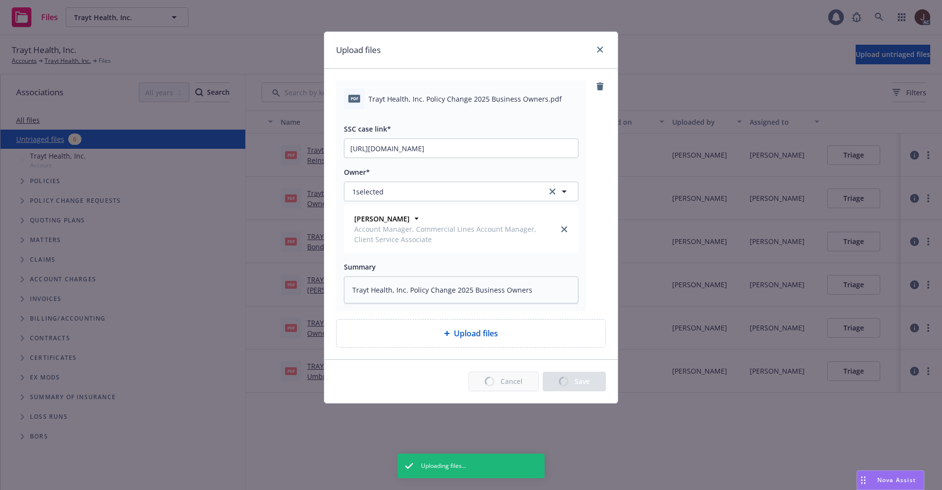
type textarea "x"
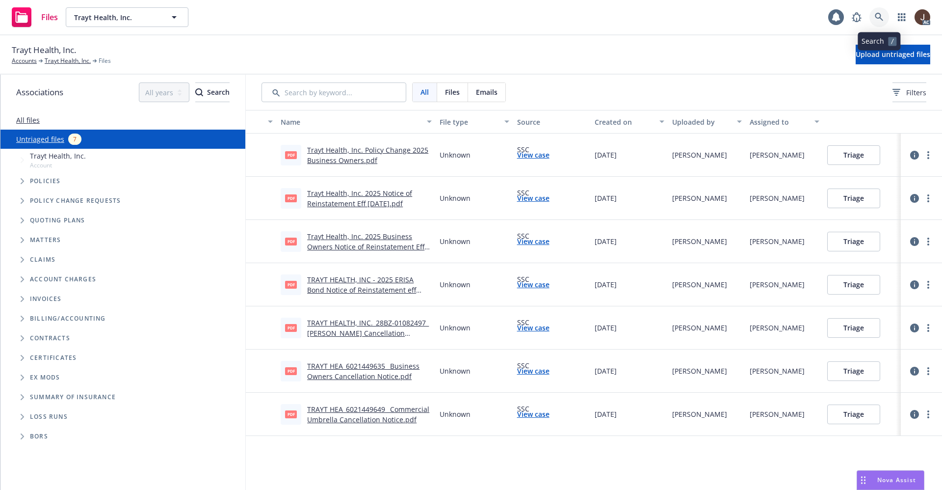
click at [875, 16] on icon at bounding box center [879, 17] width 9 height 9
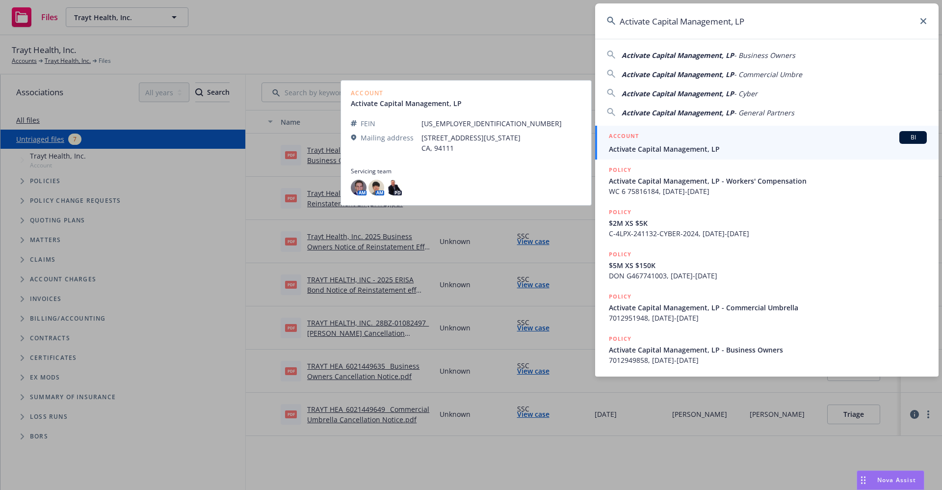
type input "Activate Capital Management, LP"
click at [666, 157] on link "ACCOUNT BI Activate Capital Management, LP" at bounding box center [766, 143] width 343 height 34
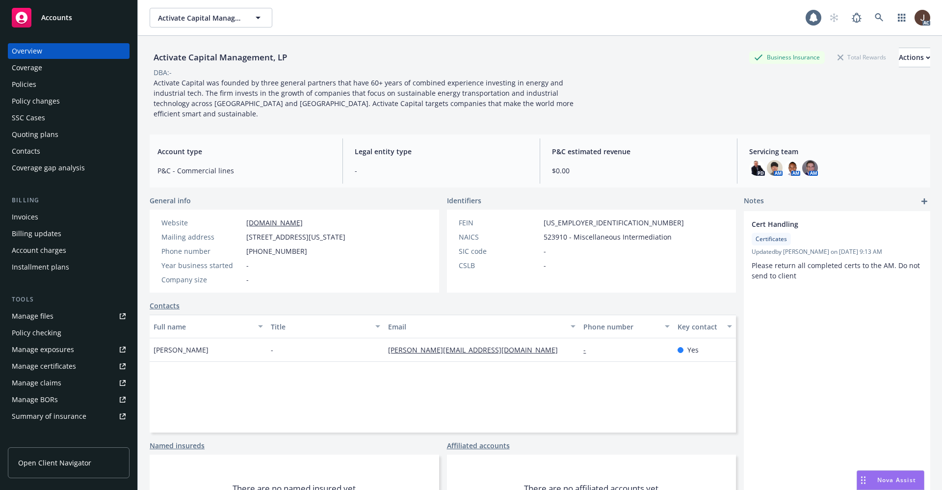
click at [23, 87] on div "Policies" at bounding box center [24, 85] width 25 height 16
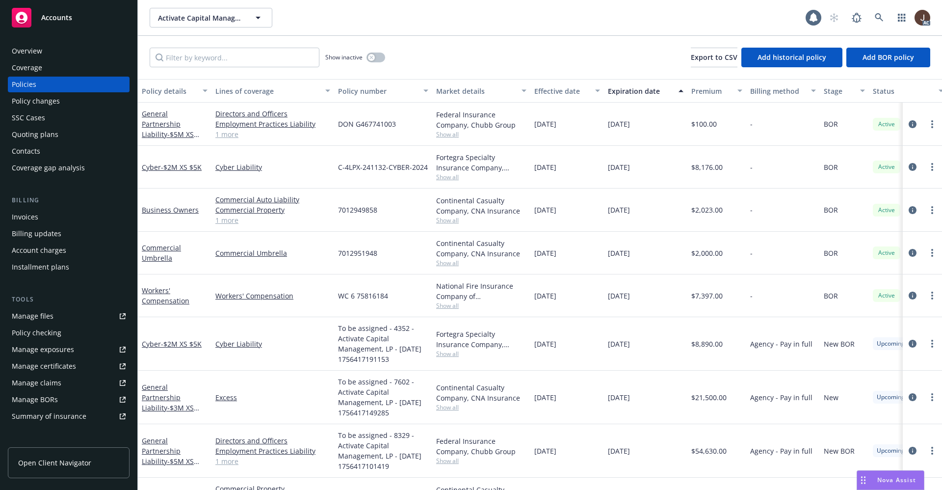
click at [321, 14] on div "Activate Capital Management, LP Activate Capital Management, LP" at bounding box center [478, 18] width 656 height 20
click at [193, 58] on input "Filter by keyword..." at bounding box center [235, 58] width 170 height 20
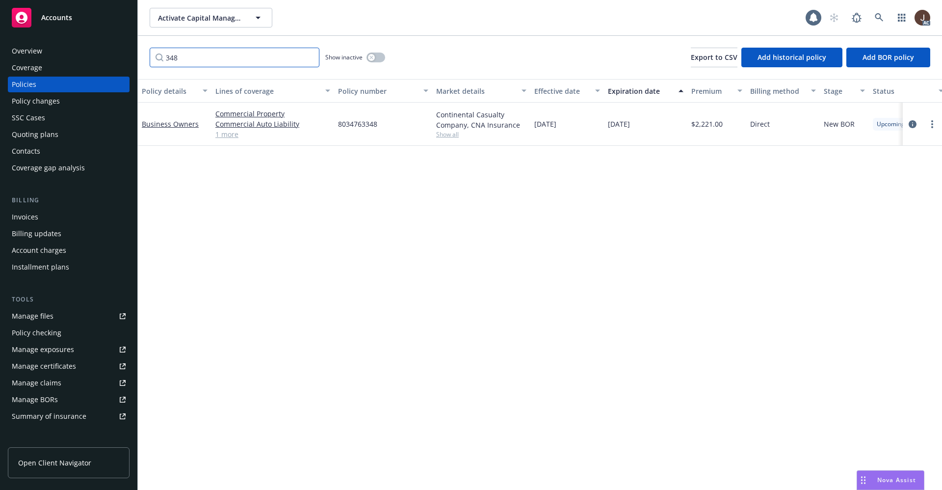
type input "348"
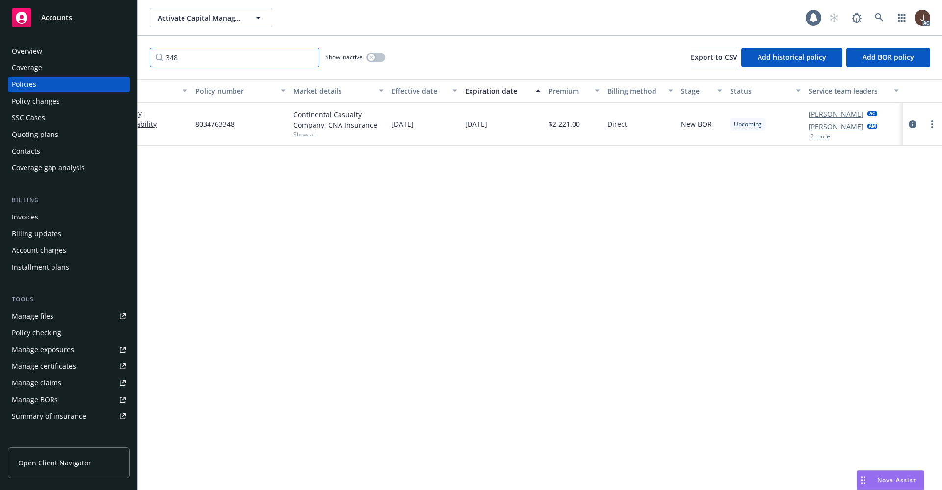
scroll to position [0, 38]
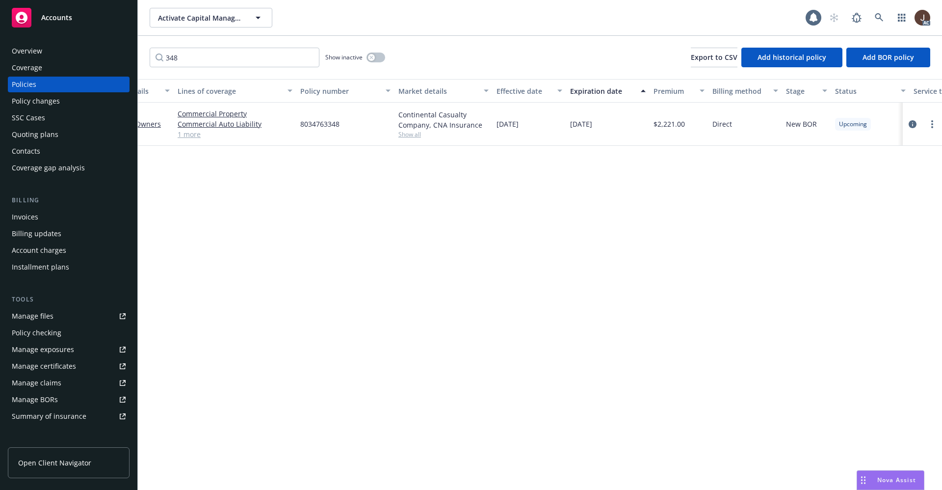
click at [41, 315] on div "Manage files" at bounding box center [33, 316] width 42 height 16
click at [879, 21] on icon at bounding box center [879, 17] width 9 height 9
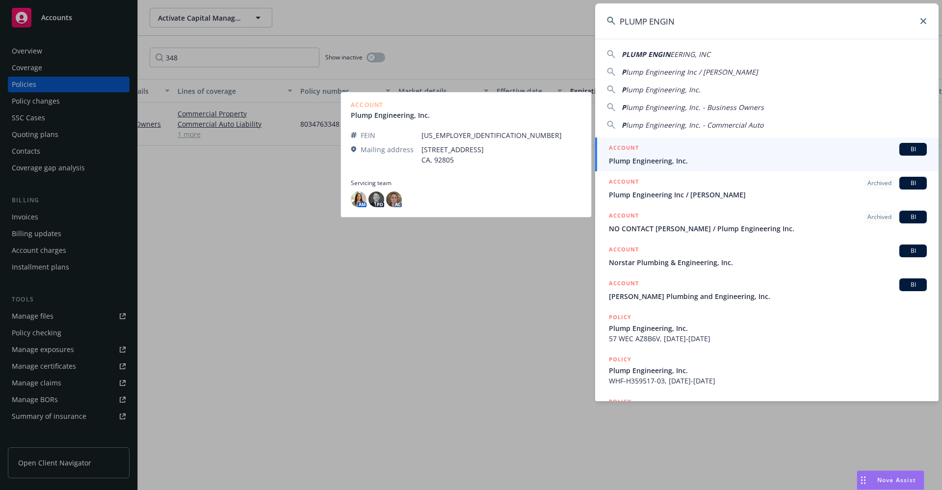
type input "PLUMP ENGIN"
click at [665, 164] on span "Plump Engineering, Inc." at bounding box center [768, 160] width 318 height 10
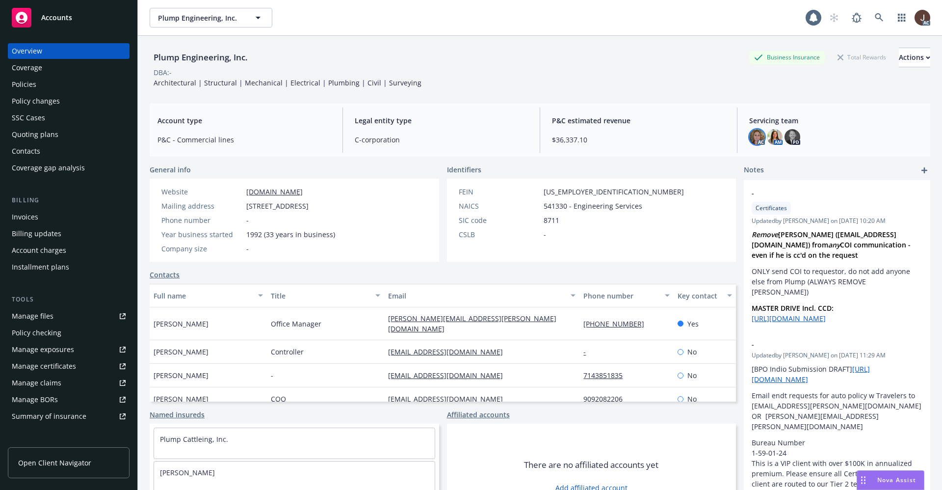
click at [749, 137] on img at bounding box center [757, 137] width 16 height 16
click at [767, 137] on img at bounding box center [775, 137] width 16 height 16
click at [602, 75] on div "DBA: -" at bounding box center [540, 72] width 780 height 10
click at [875, 19] on icon at bounding box center [879, 17] width 9 height 9
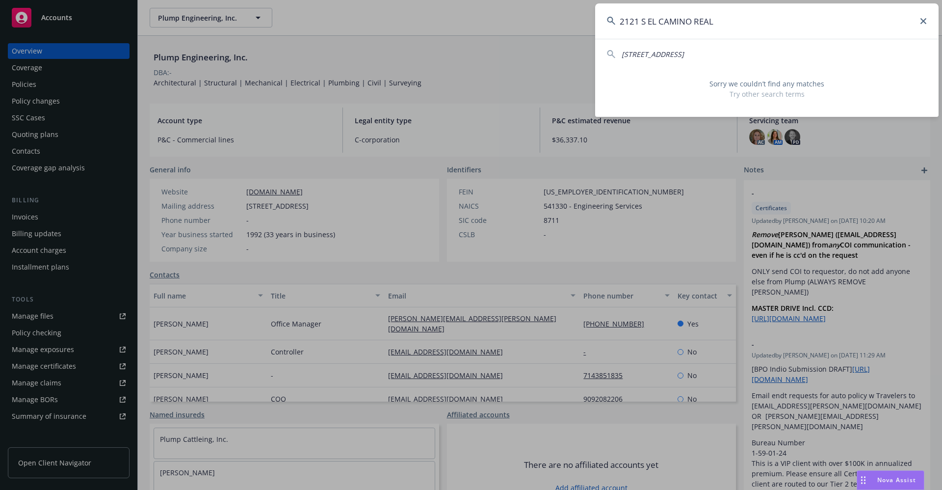
type input "2121 S EL CAMINO REAL"
drag, startPoint x: 724, startPoint y: 17, endPoint x: 597, endPoint y: 25, distance: 127.7
click at [583, 16] on div "2121 S EL CAMINO REAL 3600 S El Camino Real Sorry we couldn’t find any matches …" at bounding box center [471, 245] width 942 height 490
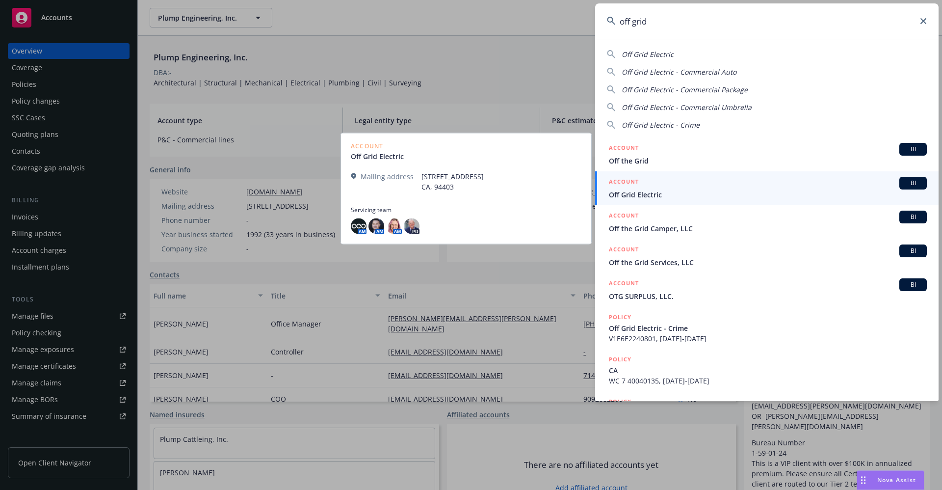
type input "off grid"
click at [653, 196] on span "Off Grid Electric" at bounding box center [768, 194] width 318 height 10
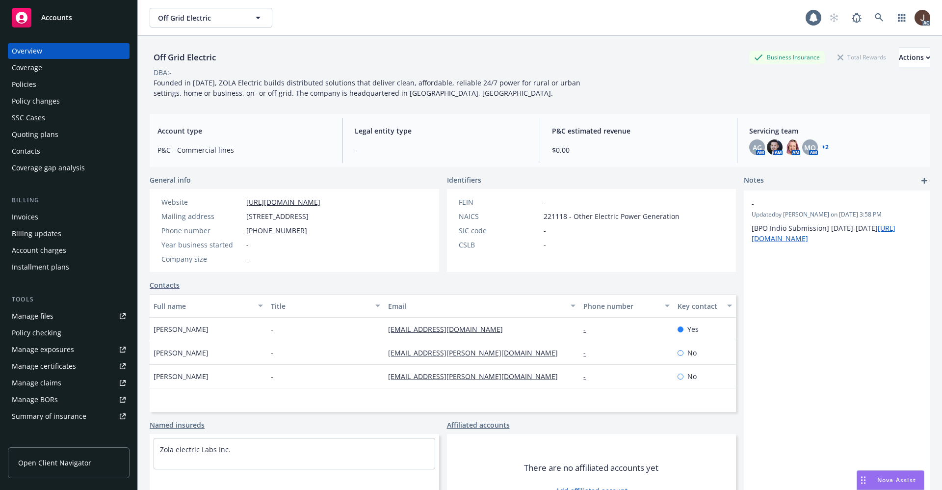
click at [13, 86] on div "Policies" at bounding box center [24, 85] width 25 height 16
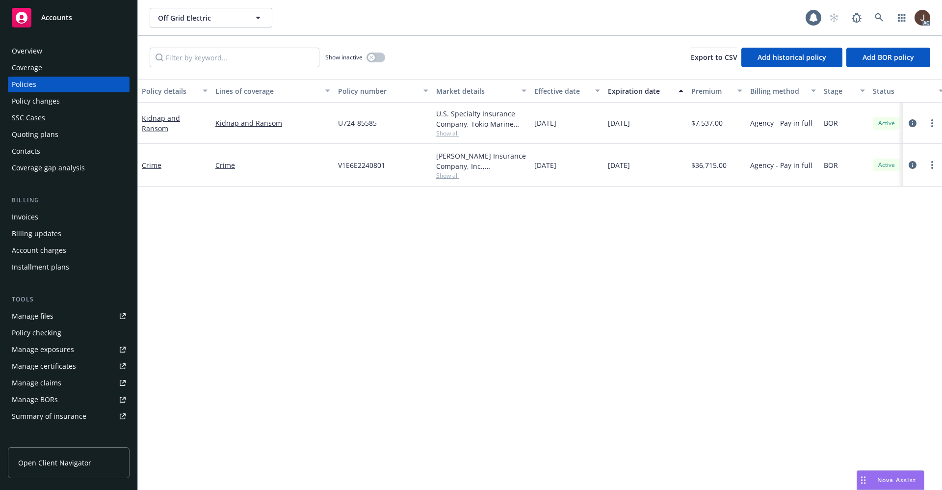
click at [263, 257] on div "Policy details Lines of coverage Policy number Market details Effective date Ex…" at bounding box center [540, 284] width 804 height 411
click at [32, 55] on div "Overview" at bounding box center [27, 51] width 30 height 16
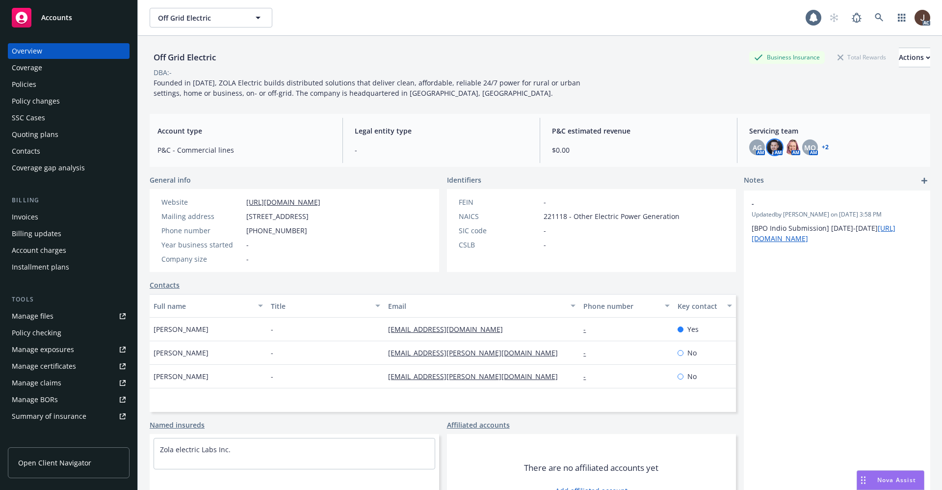
click at [767, 146] on img at bounding box center [775, 147] width 16 height 16
click at [784, 147] on img at bounding box center [792, 147] width 16 height 16
click at [689, 114] on div "Account type P&C - Commercial lines Legal entity type - P&C estimated revenue $…" at bounding box center [540, 140] width 780 height 53
click at [804, 145] on span "MQ" at bounding box center [810, 147] width 12 height 10
click at [674, 96] on div "Off Grid Electric Business Insurance Total Rewards Actions DBA: - Founded in 20…" at bounding box center [540, 73] width 780 height 51
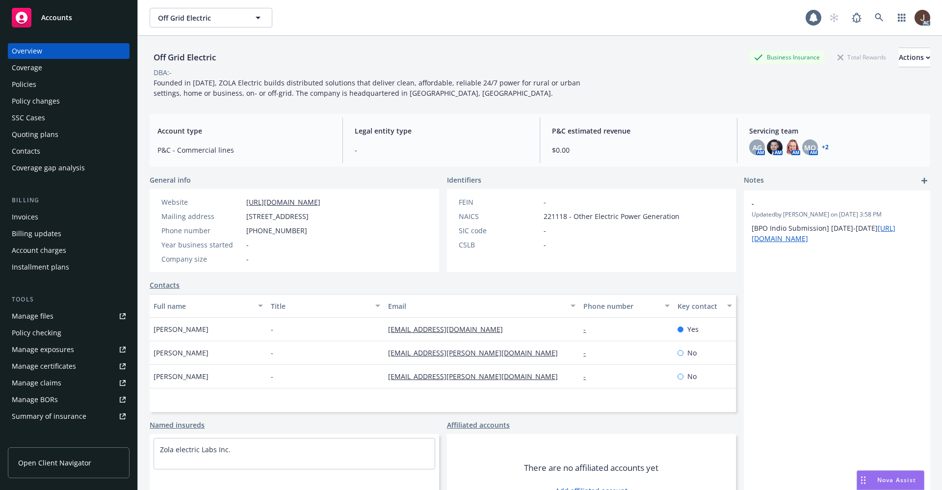
click at [31, 135] on div "Quoting plans" at bounding box center [35, 135] width 47 height 16
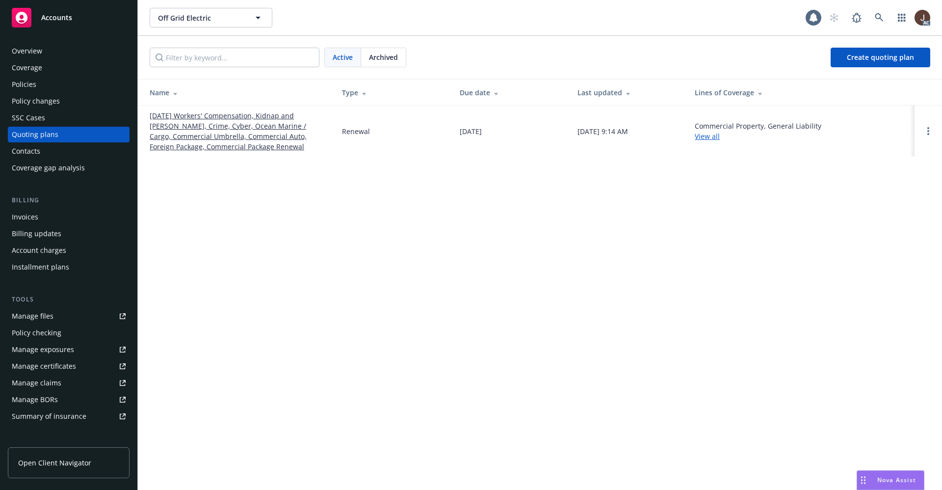
click at [408, 326] on div "Off Grid Electric Off Grid Electric 1 AC Active Archived Create quoting plan Na…" at bounding box center [540, 245] width 804 height 490
click at [22, 50] on div "Overview" at bounding box center [27, 51] width 30 height 16
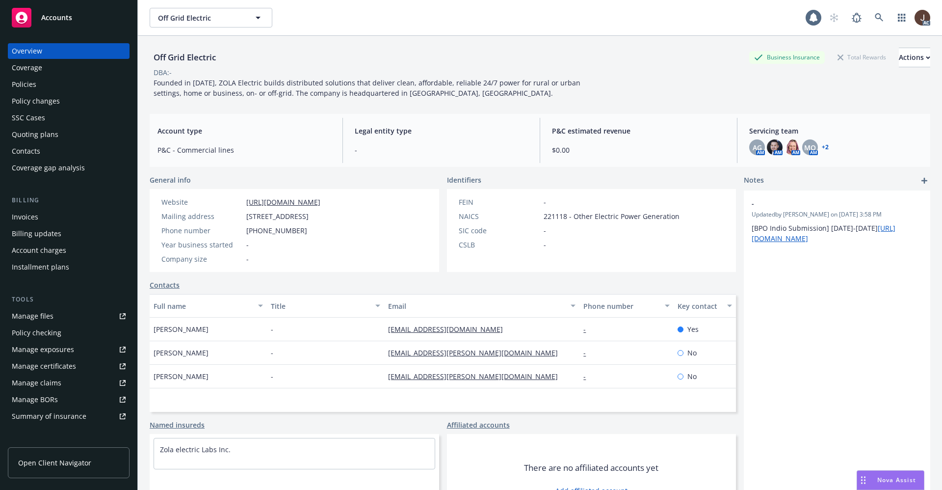
scroll to position [44, 0]
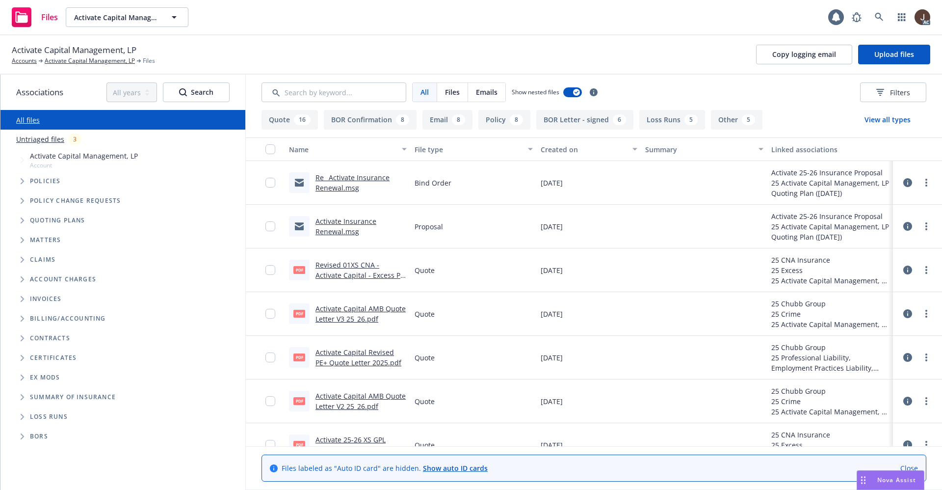
click at [39, 140] on link "Untriaged files" at bounding box center [40, 139] width 48 height 10
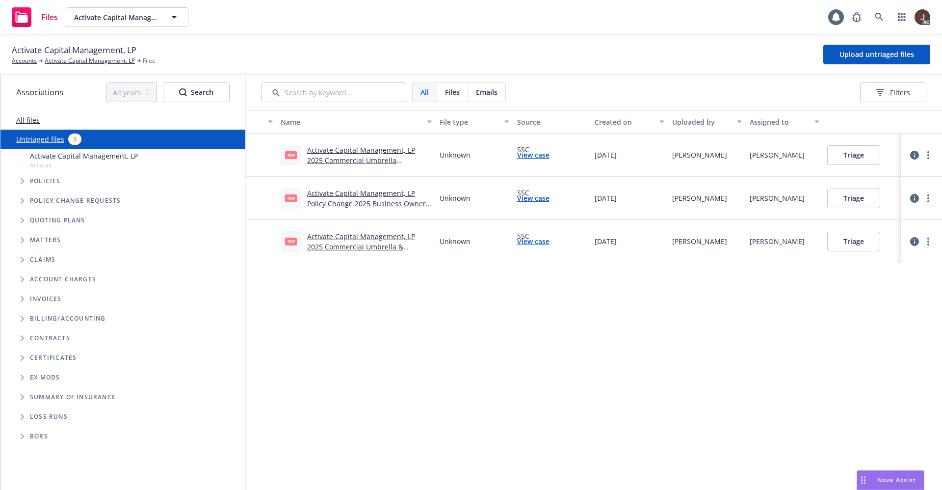
click at [457, 340] on div "Name File type Source Created on Uploaded by Assigned to pdf Activate Capital M…" at bounding box center [594, 300] width 696 height 380
click at [350, 194] on link "Activate Capital Management, LP Policy Change 2025 Business Owners .pdf" at bounding box center [368, 203] width 122 height 30
click at [883, 56] on span "Upload untriaged files" at bounding box center [876, 54] width 75 height 9
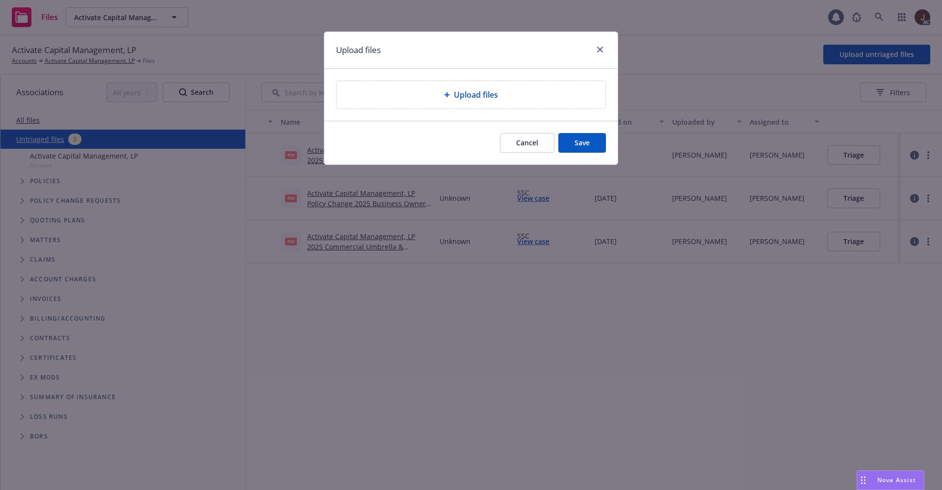
click at [496, 92] on span "Upload files" at bounding box center [476, 95] width 44 height 12
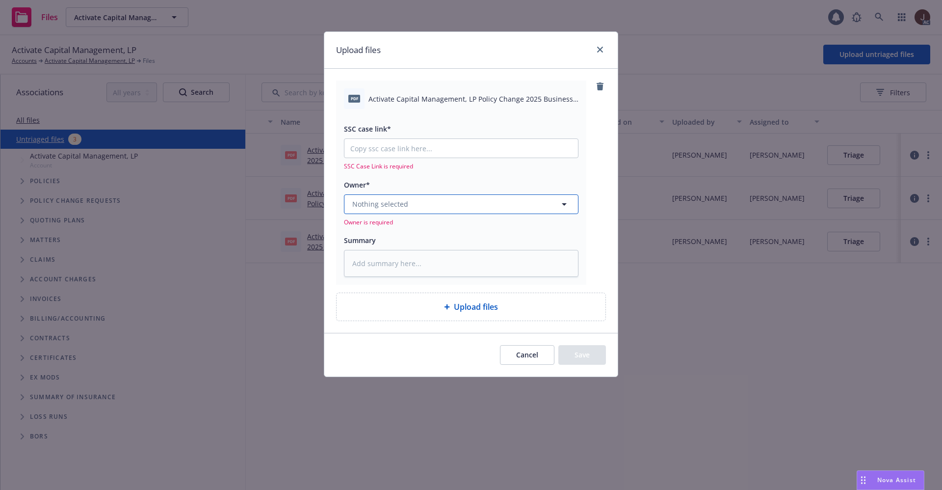
click at [443, 206] on button "Nothing selected" at bounding box center [461, 204] width 234 height 20
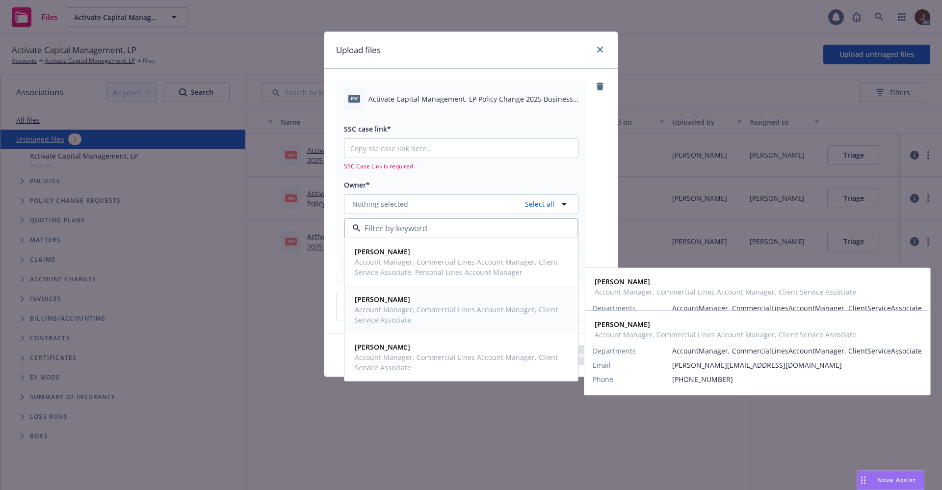
click at [390, 301] on strong "[PERSON_NAME]" at bounding box center [382, 298] width 55 height 9
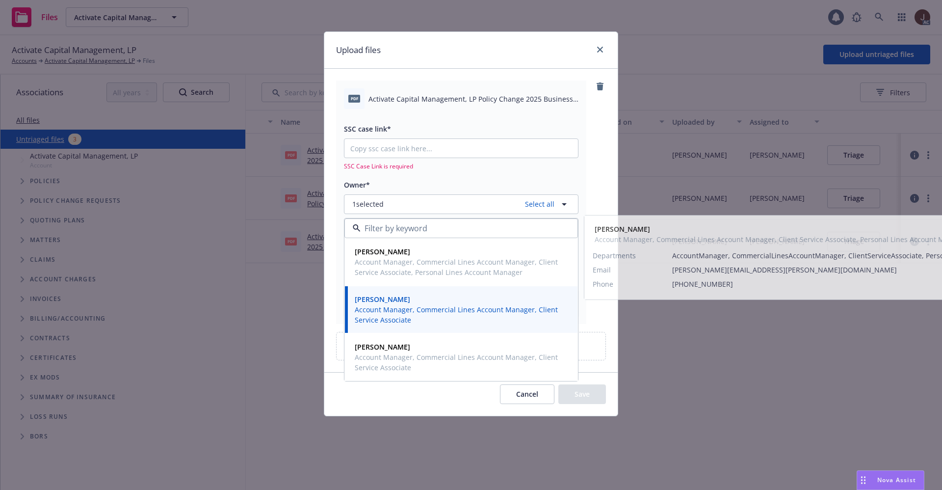
click at [599, 173] on div "pdf Activate Capital Management, LP Policy Change 2025 Business Owners.pdf SSC …" at bounding box center [471, 201] width 270 height 243
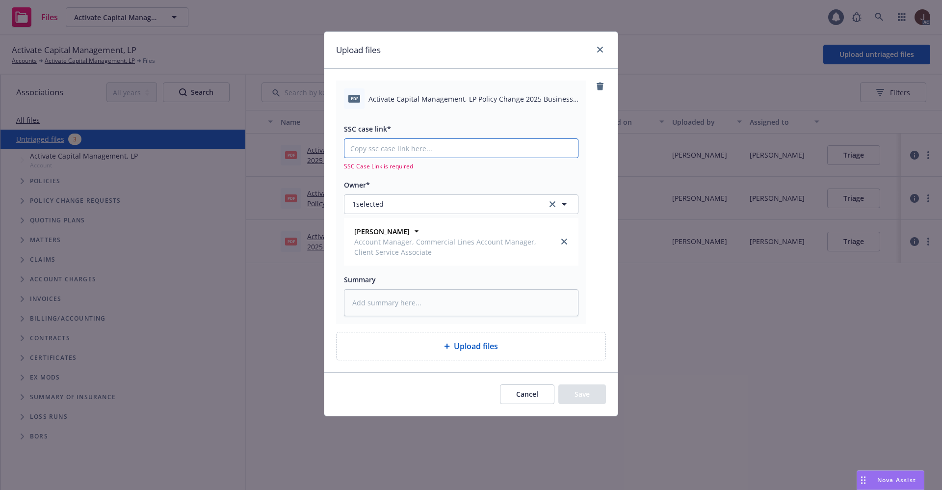
click at [395, 144] on input "SSC case link*" at bounding box center [460, 148] width 233 height 19
paste input "[URL][DOMAIN_NAME]"
type textarea "x"
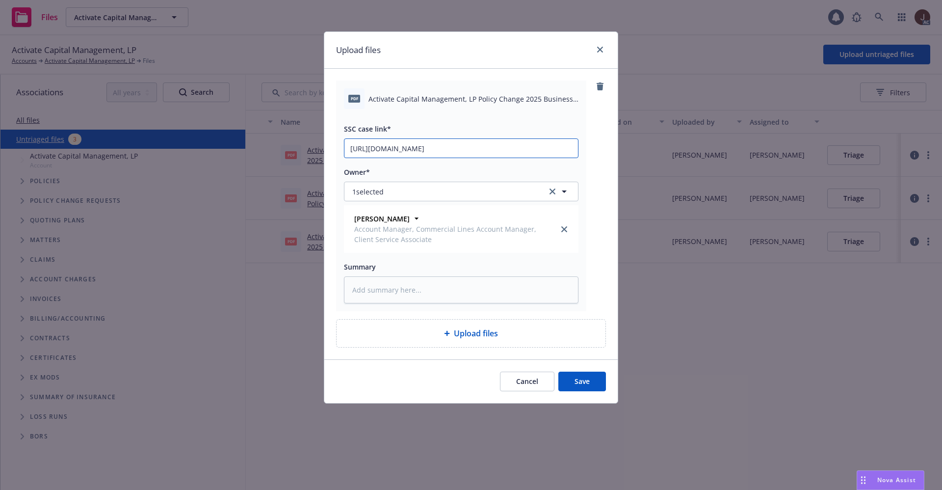
scroll to position [0, 50]
type input "[URL][DOMAIN_NAME]"
click at [594, 173] on div "pdf Activate Capital Management, LP Policy Change 2025 Business Owners.pdf SSC …" at bounding box center [471, 195] width 270 height 231
click at [408, 284] on textarea at bounding box center [461, 289] width 234 height 27
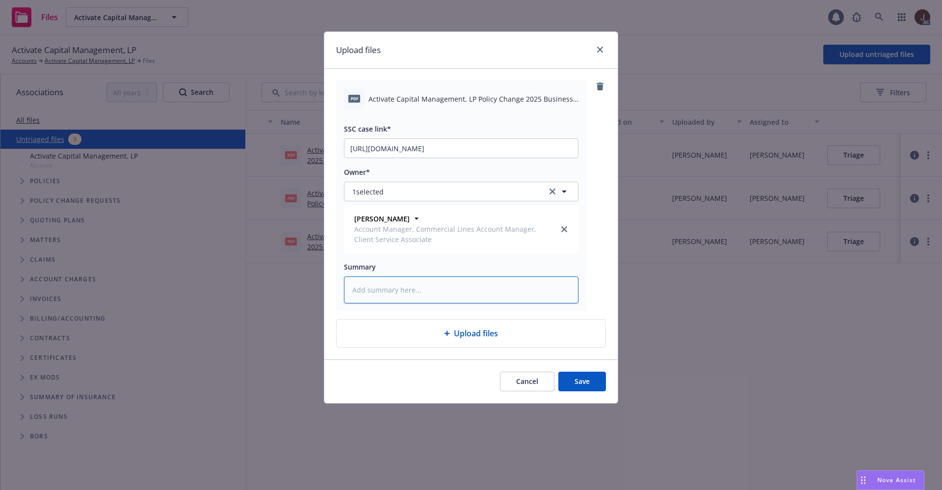
type textarea "x"
click at [388, 292] on textarea at bounding box center [461, 289] width 234 height 27
paste textarea "Activate Capital Management, LP Policy Change 2025 Business Owners"
type textarea "Activate Capital Management, LP Policy Change 2025 Business Owners"
type textarea "x"
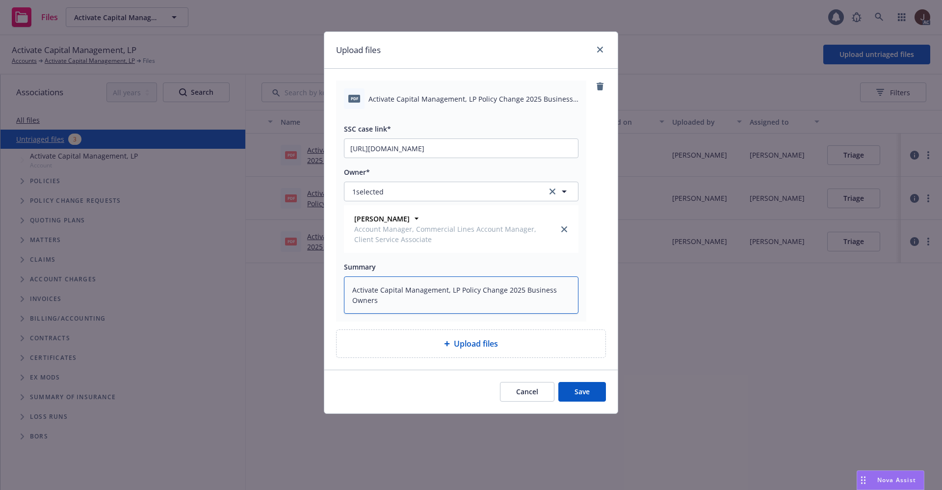
type textarea "Activate Capital Management, LP Policy Change 2025 Business Owners"
click at [582, 391] on button "Save" at bounding box center [582, 392] width 48 height 20
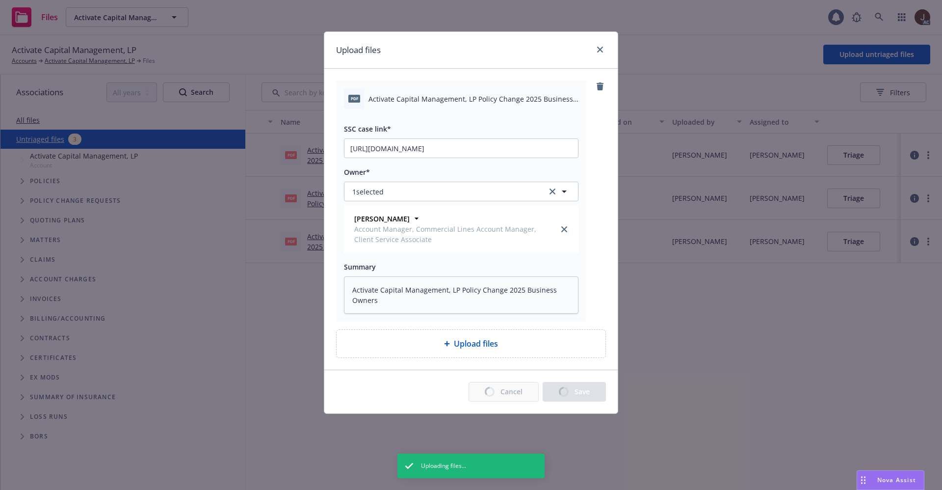
type textarea "x"
